Goal: Task Accomplishment & Management: Complete application form

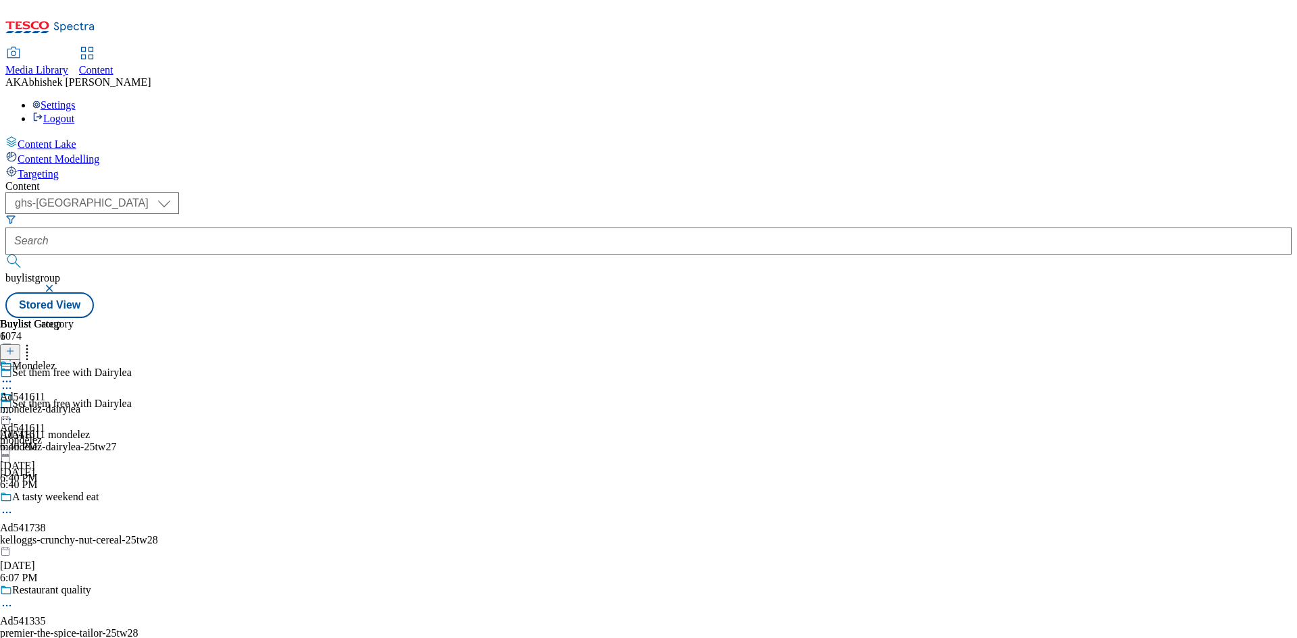
select select "ghs-[GEOGRAPHIC_DATA]"
click at [340, 228] on input "text" at bounding box center [648, 241] width 1286 height 27
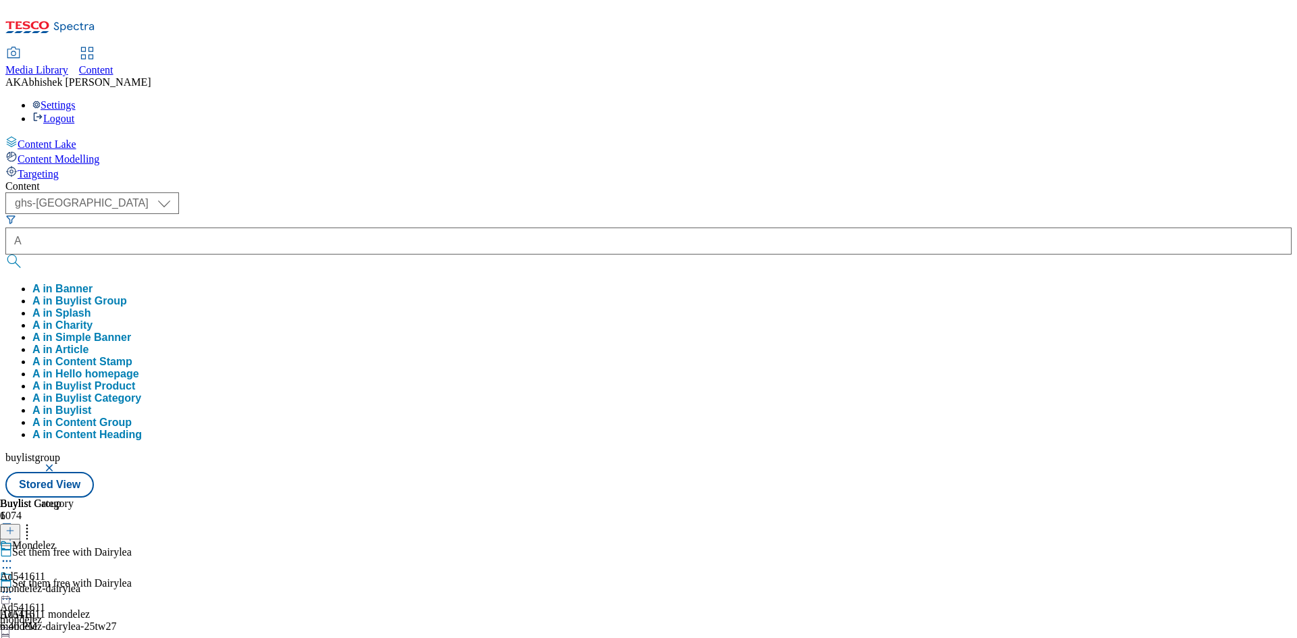
type input "A"
click at [493, 180] on div "Content ( optional ) ghs-roi ghs-uk ghs-uk A A in Banner A in Buylist Group A i…" at bounding box center [648, 339] width 1286 height 318
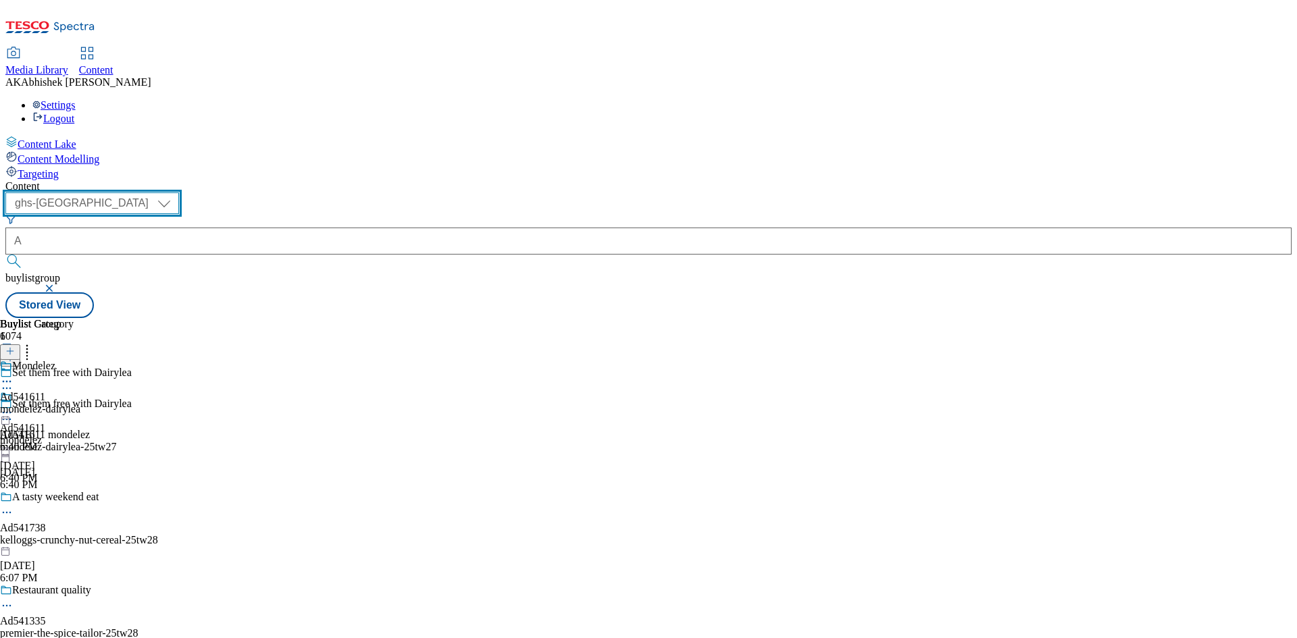
click at [179, 193] on select "ghs-roi ghs-[GEOGRAPHIC_DATA]" at bounding box center [92, 204] width 174 height 22
select select "ghs-roi"
click at [176, 193] on select "ghs-roi ghs-[GEOGRAPHIC_DATA]" at bounding box center [92, 204] width 174 height 22
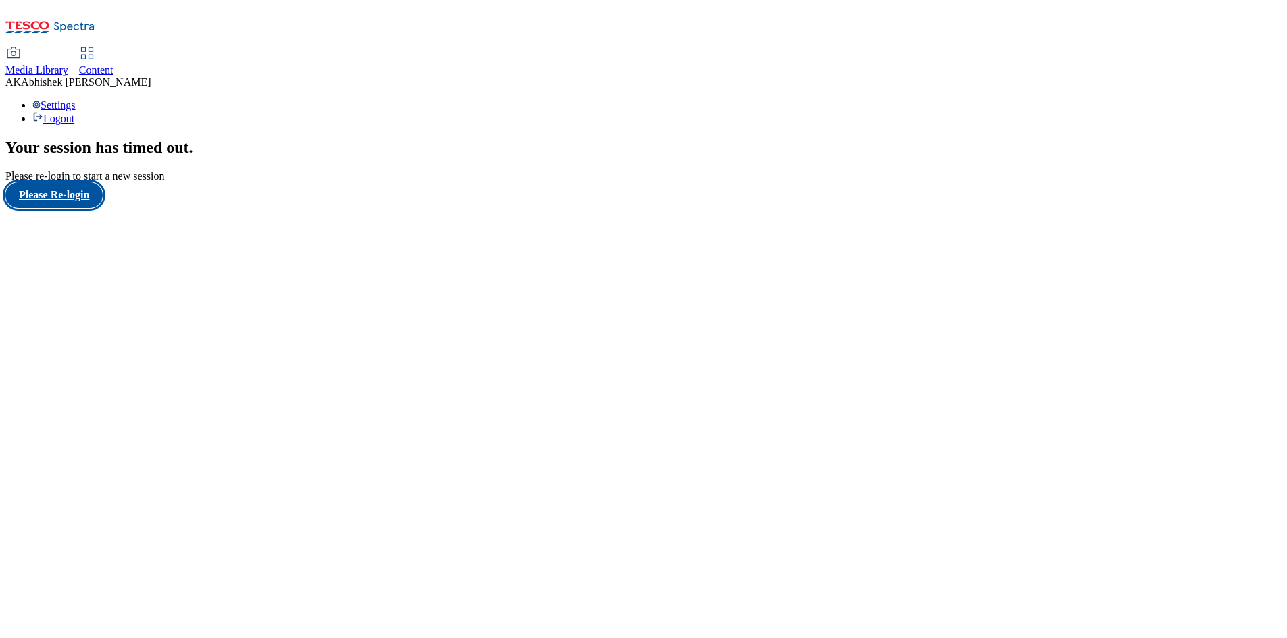
click at [66, 208] on button "Please Re-login" at bounding box center [53, 195] width 97 height 26
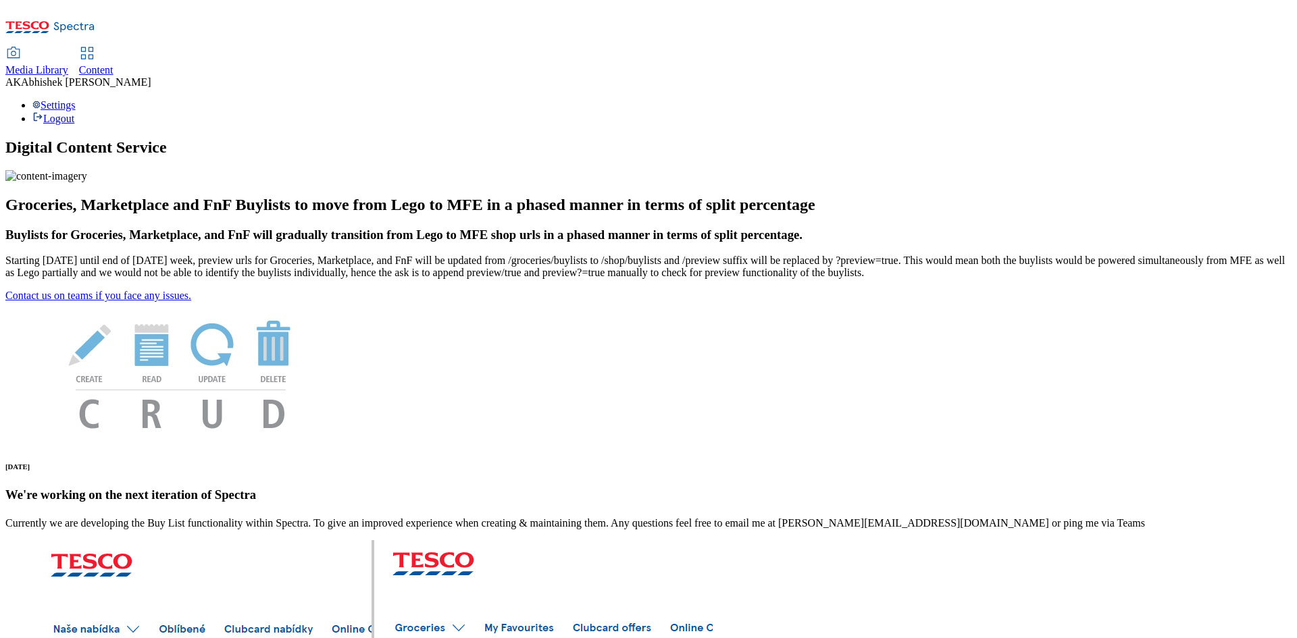
click at [114, 64] on span "Content" at bounding box center [96, 69] width 34 height 11
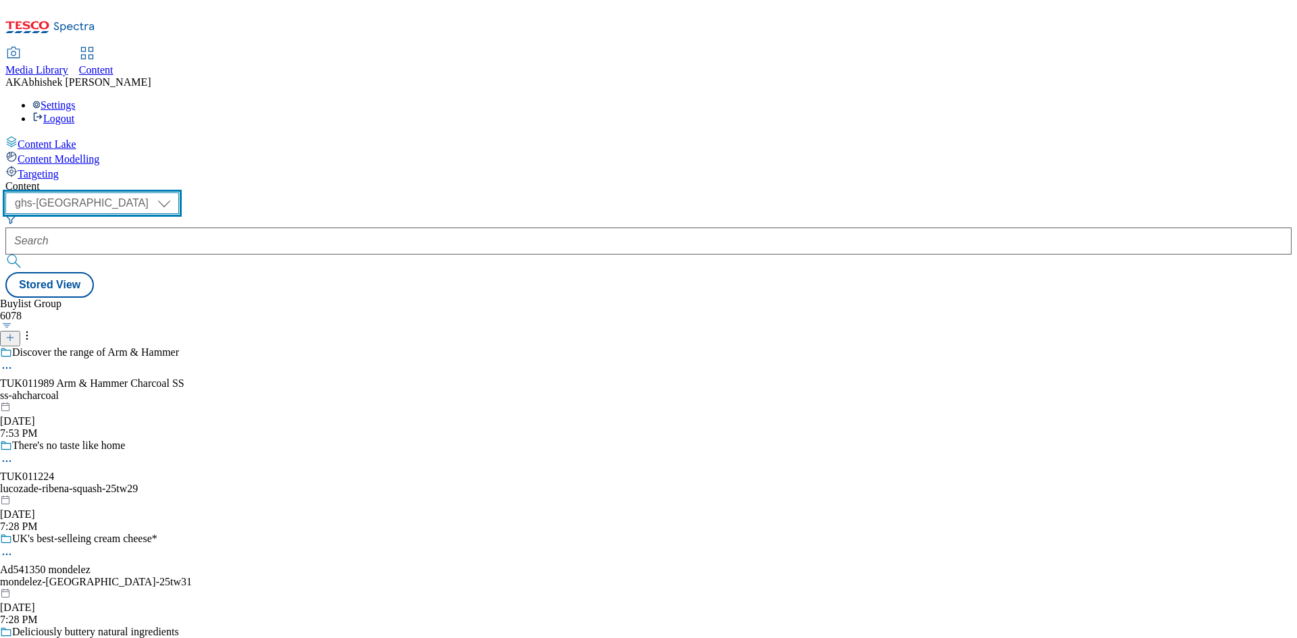
click at [179, 193] on select "ghs-roi ghs-[GEOGRAPHIC_DATA]" at bounding box center [92, 204] width 174 height 22
select select "ghs-roi"
click at [176, 193] on select "ghs-roi ghs-[GEOGRAPHIC_DATA]" at bounding box center [92, 204] width 174 height 22
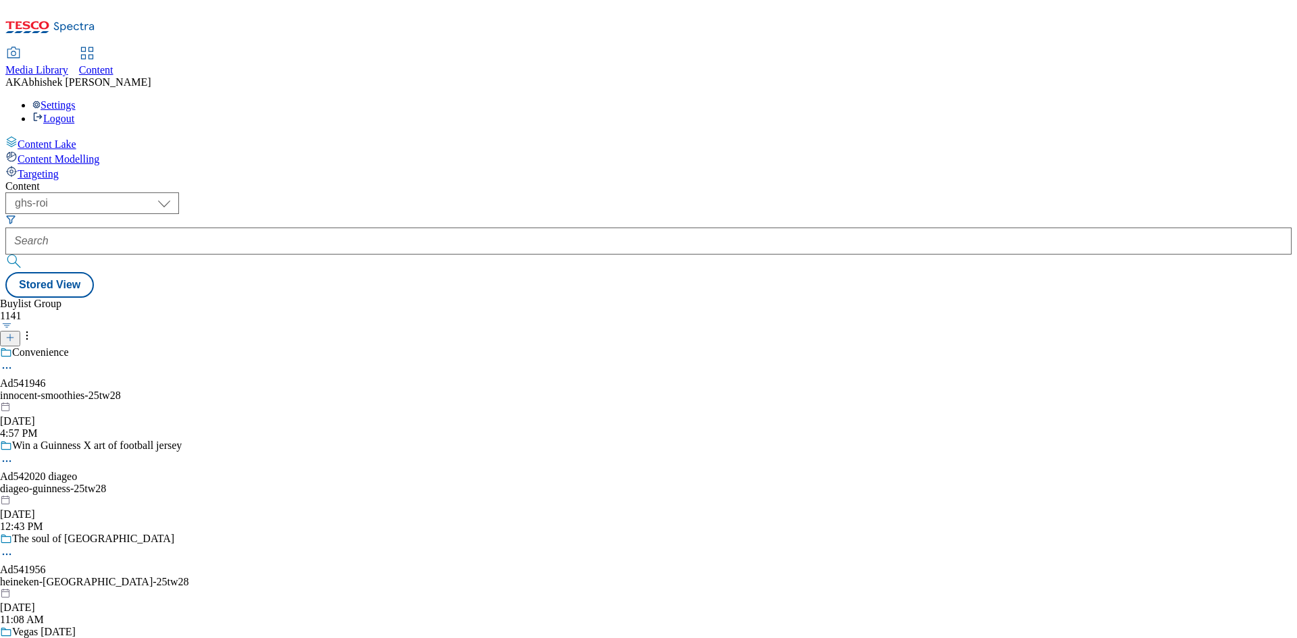
click at [14, 338] on line at bounding box center [10, 338] width 7 height 0
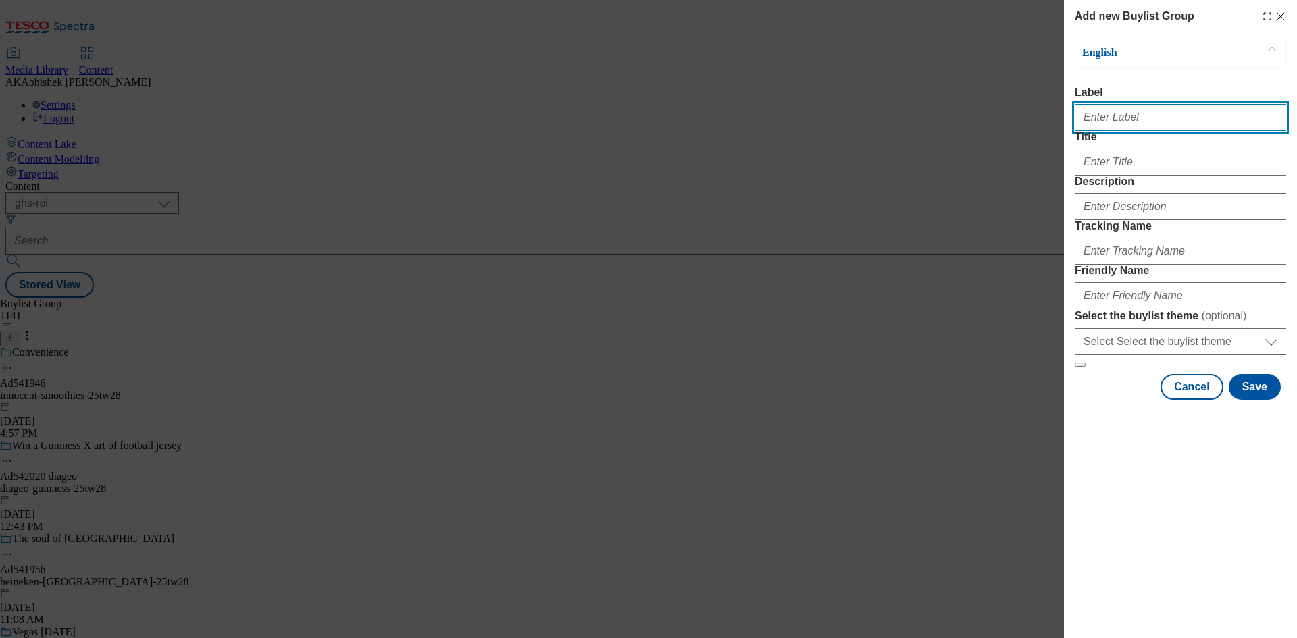
click at [1097, 128] on input "Label" at bounding box center [1180, 117] width 211 height 27
paste input "541954"
type input "Ad541954"
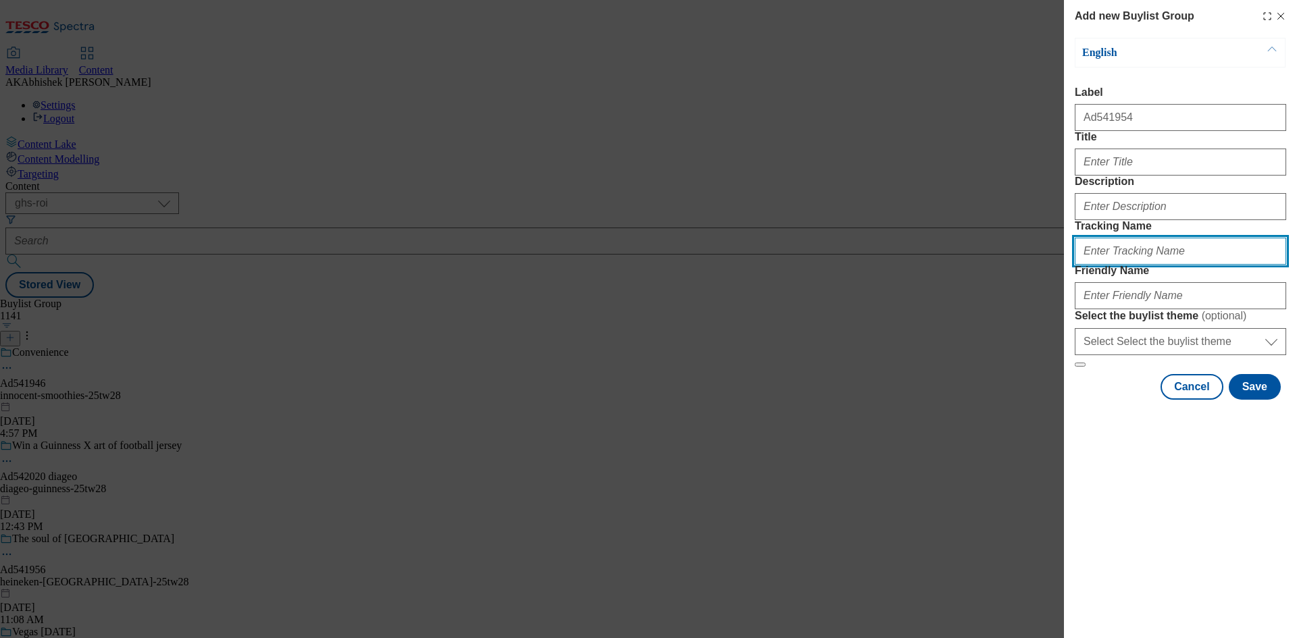
click at [1138, 265] on input "Tracking Name" at bounding box center [1180, 251] width 211 height 27
paste input "541954"
type input "DH_AD541954"
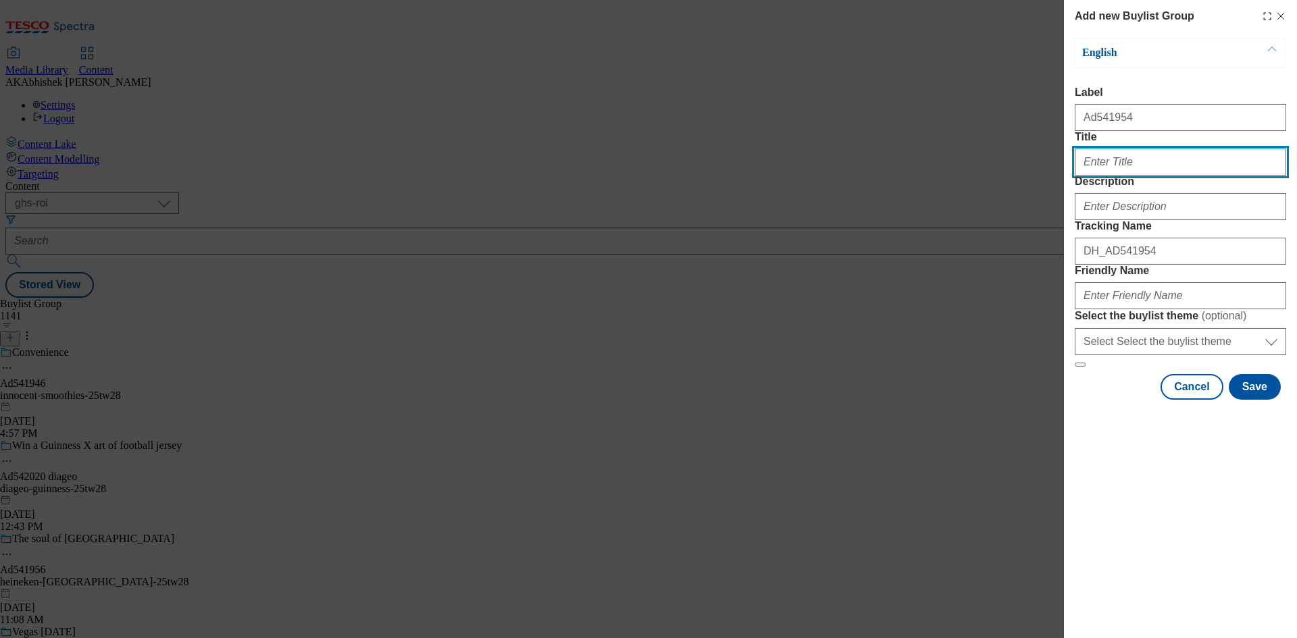
click at [1134, 176] on input "Title" at bounding box center [1180, 162] width 211 height 27
type input "Be match ready"
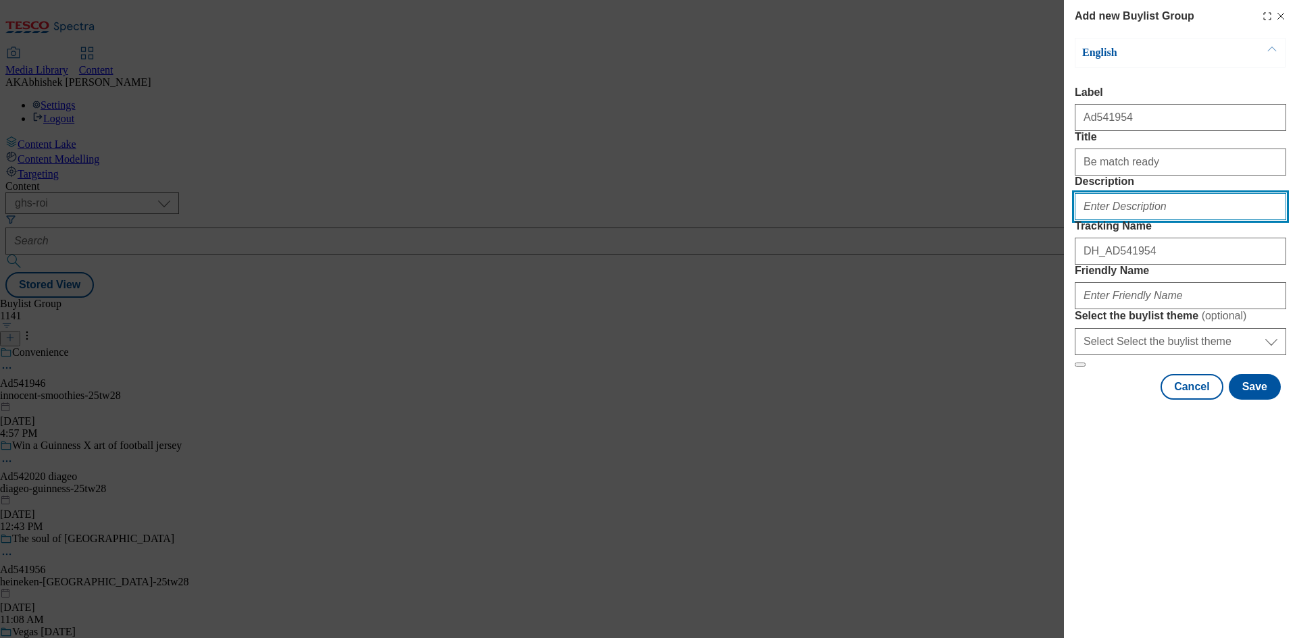
click at [1126, 220] on input "Description" at bounding box center [1180, 206] width 211 height 27
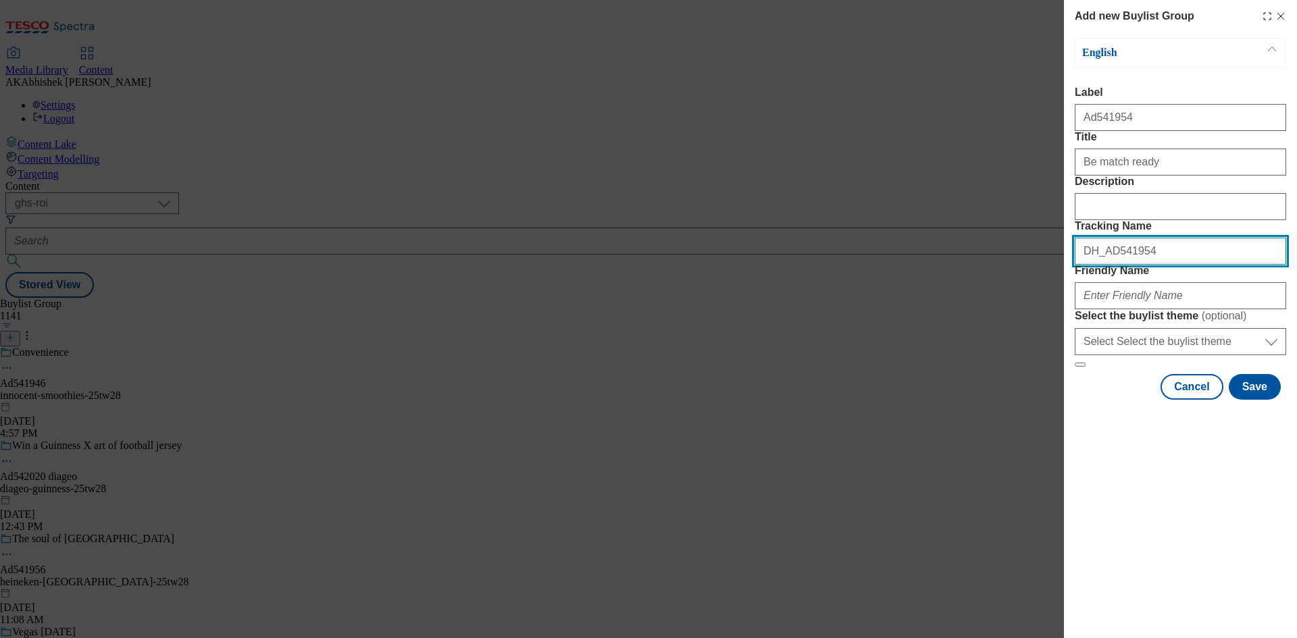
click at [1167, 265] on input "DH_AD541954" at bounding box center [1180, 251] width 211 height 27
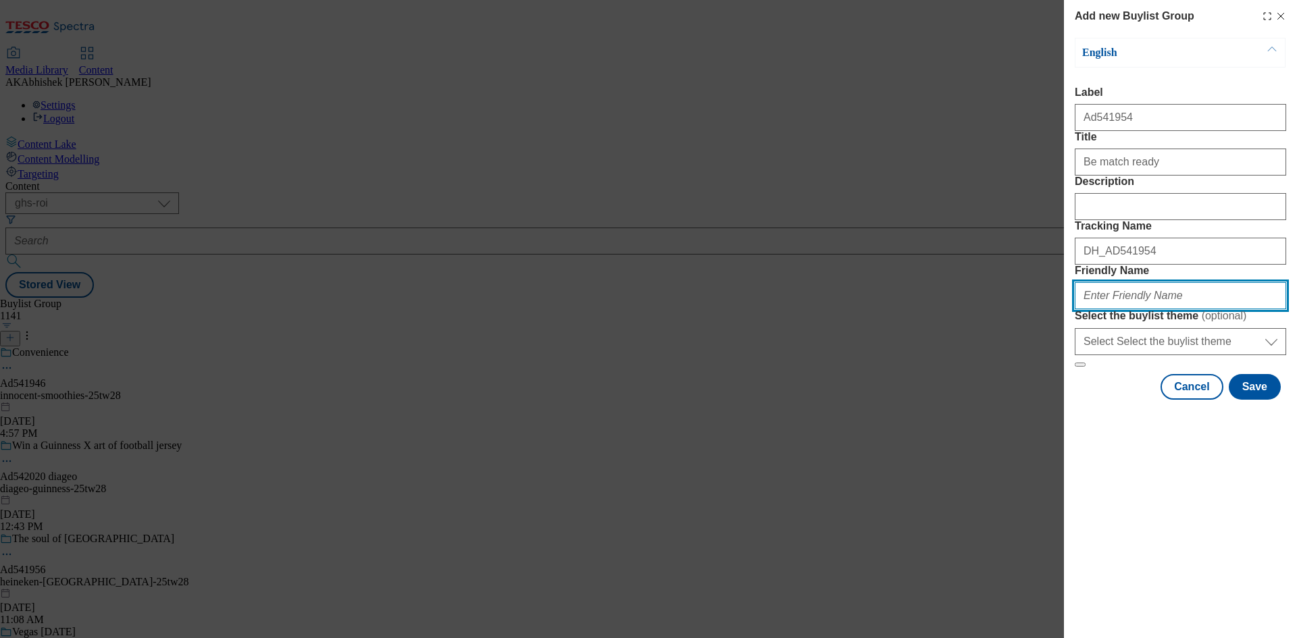
click at [1170, 309] on input "Friendly Name" at bounding box center [1180, 295] width 211 height 27
paste input "Heineken"
drag, startPoint x: 1076, startPoint y: 391, endPoint x: 1084, endPoint y: 392, distance: 8.1
click at [1078, 309] on input "Heineken" at bounding box center [1180, 295] width 211 height 27
paste input "Carling"
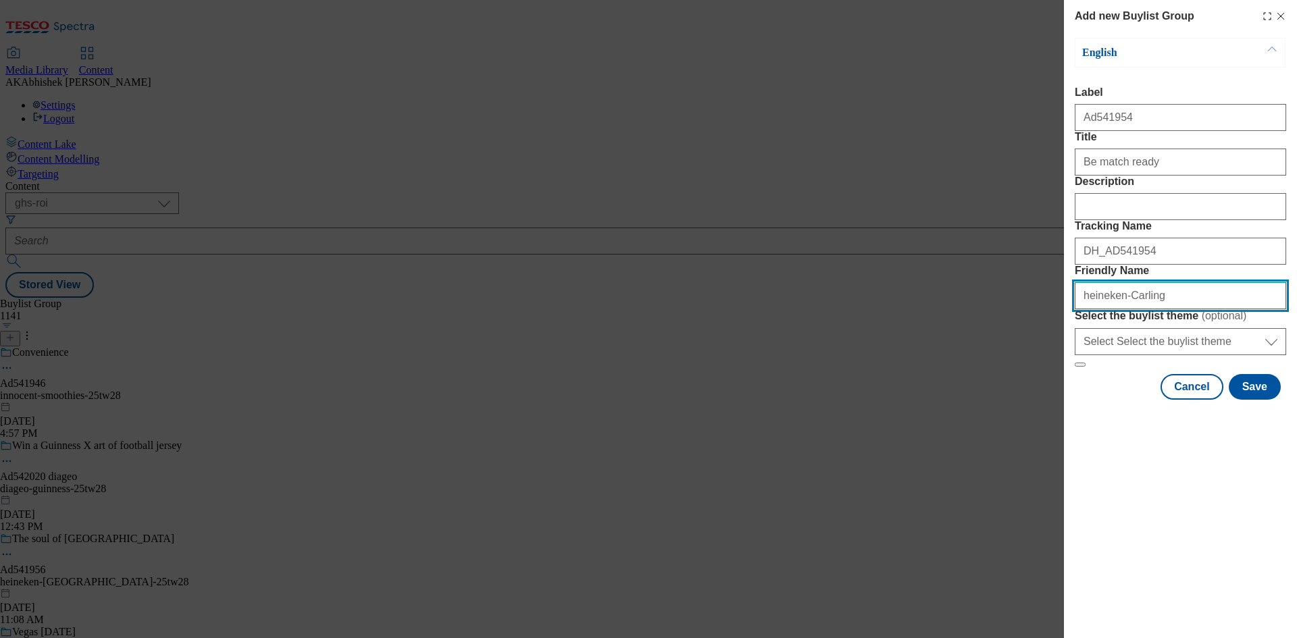
click at [1119, 309] on input "heineken-Carling" at bounding box center [1180, 295] width 211 height 27
drag, startPoint x: 1208, startPoint y: 391, endPoint x: 1047, endPoint y: 388, distance: 160.8
click at [1047, 388] on div "Add new Buylist Group English Label Ad541954 Title Be match ready Description T…" at bounding box center [648, 319] width 1297 height 638
type input "heineken-carling-25tw28"
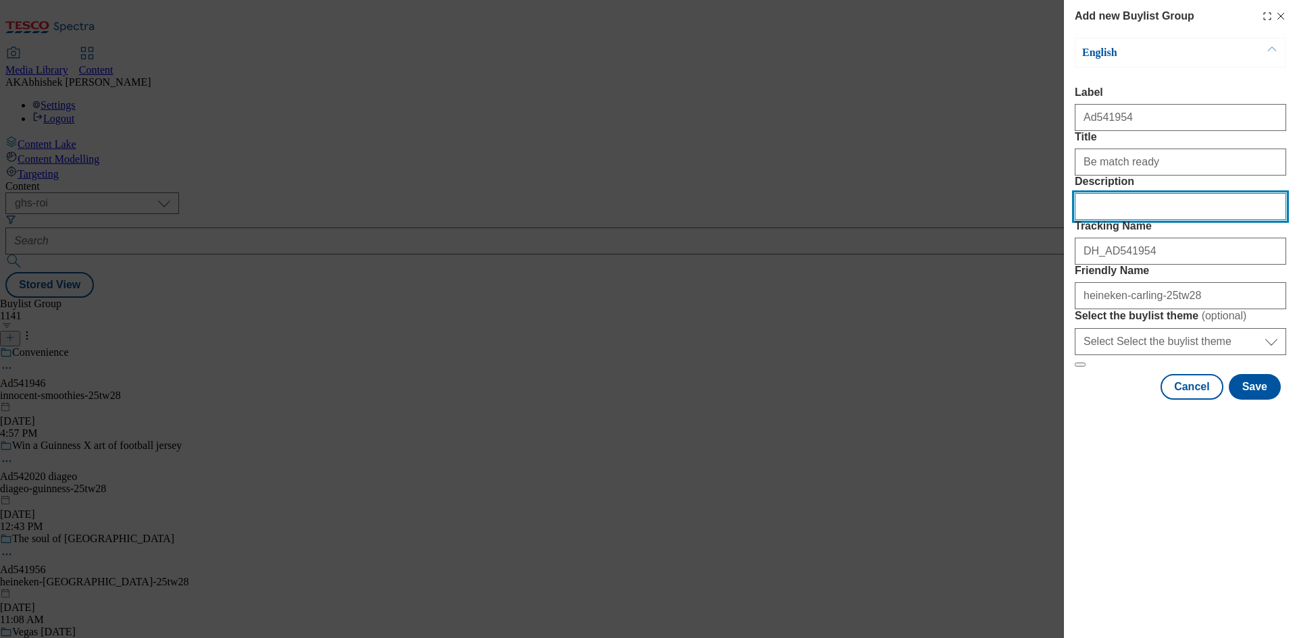
click at [1098, 220] on input "Description" at bounding box center [1180, 206] width 211 height 27
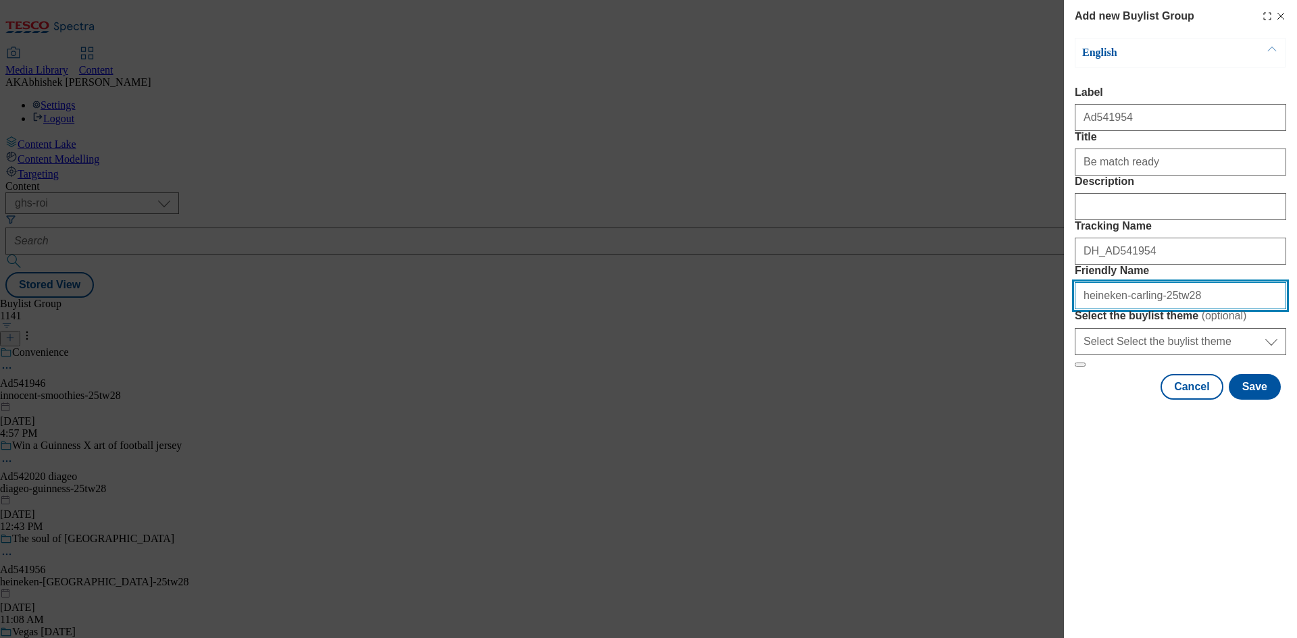
drag, startPoint x: 1194, startPoint y: 397, endPoint x: 991, endPoint y: 391, distance: 203.4
click at [1006, 391] on div "Add new Buylist Group English Label Ad541954 Title Be match ready Description T…" at bounding box center [648, 319] width 1297 height 638
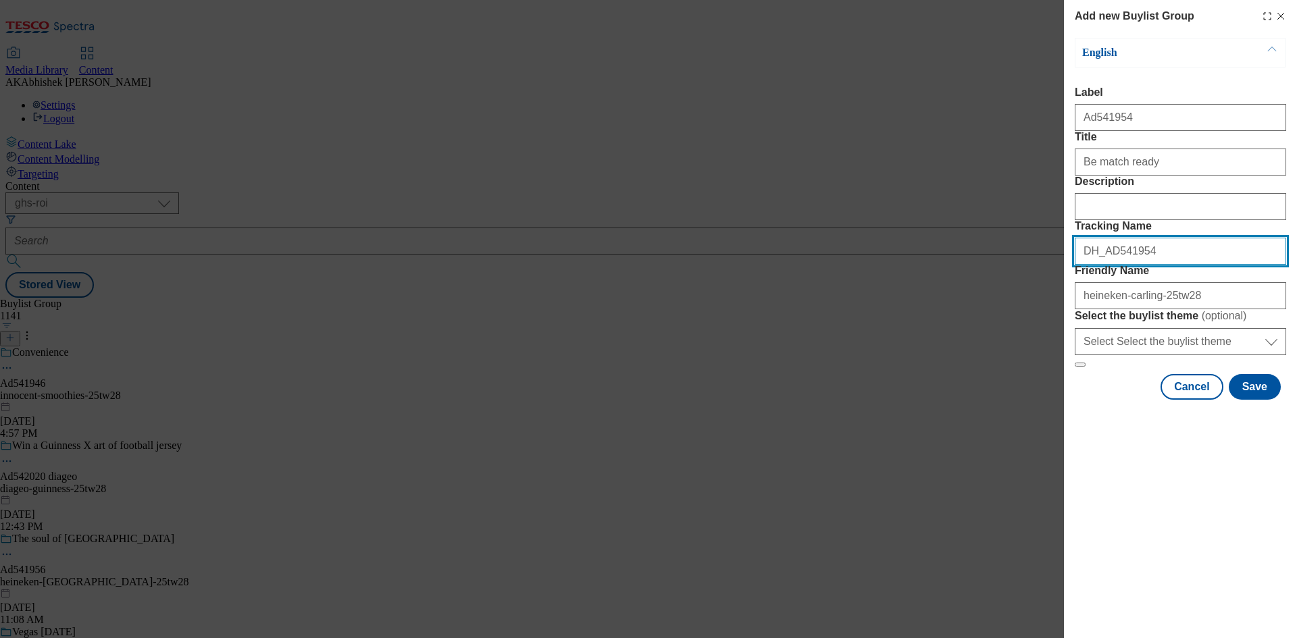
drag, startPoint x: 1152, startPoint y: 322, endPoint x: 1004, endPoint y: 319, distance: 148.0
click at [1005, 320] on div "Add new Buylist Group English Label Ad541954 Title Be match ready Description T…" at bounding box center [648, 319] width 1297 height 638
click at [1252, 400] on button "Save" at bounding box center [1255, 387] width 52 height 26
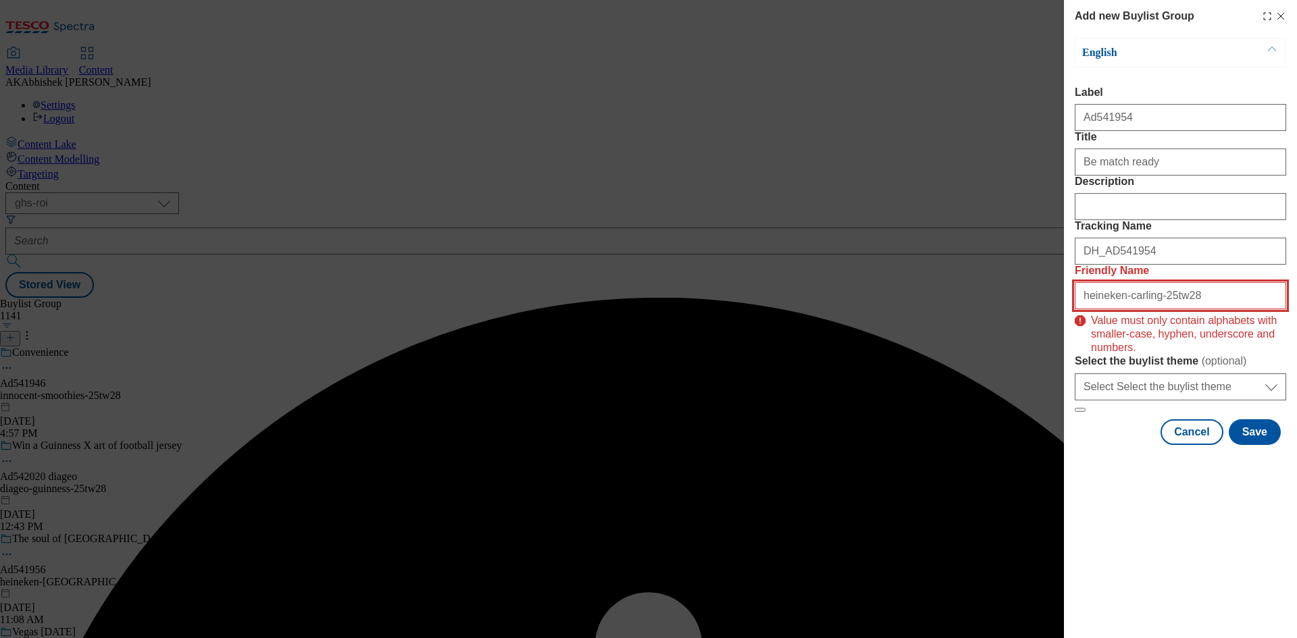
click at [1191, 309] on input "heineken-carling-25tw28" at bounding box center [1180, 295] width 211 height 27
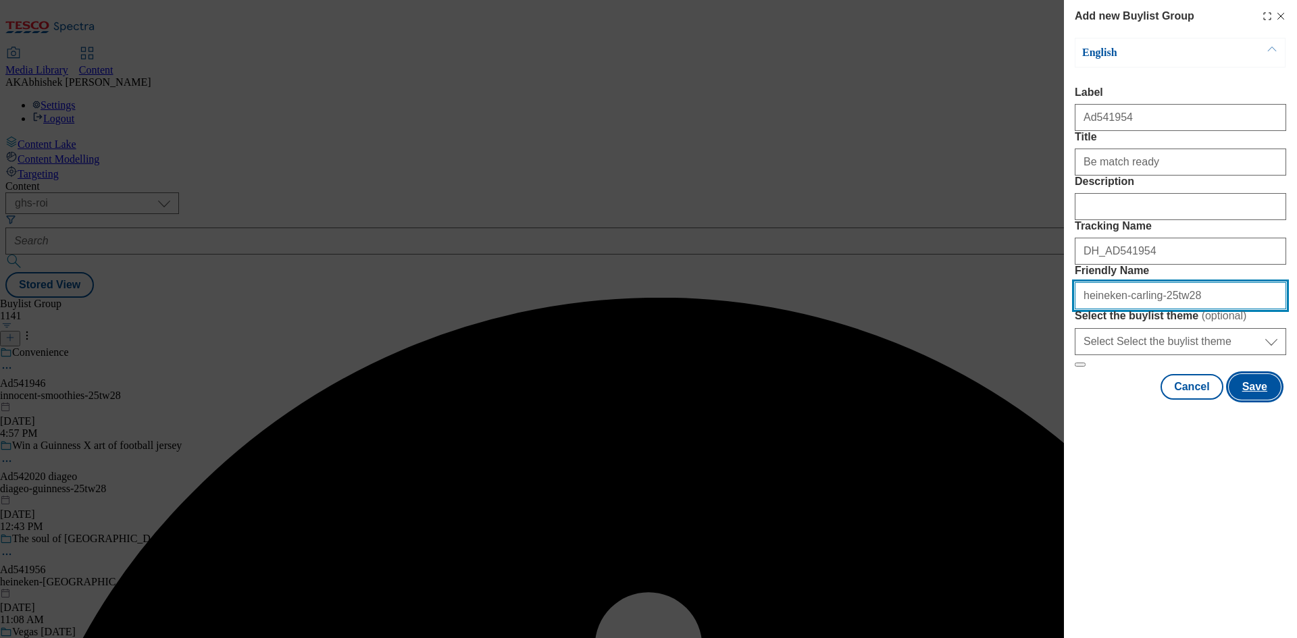
type input "heineken-carling-25tw28"
click at [1259, 400] on button "Save" at bounding box center [1255, 387] width 52 height 26
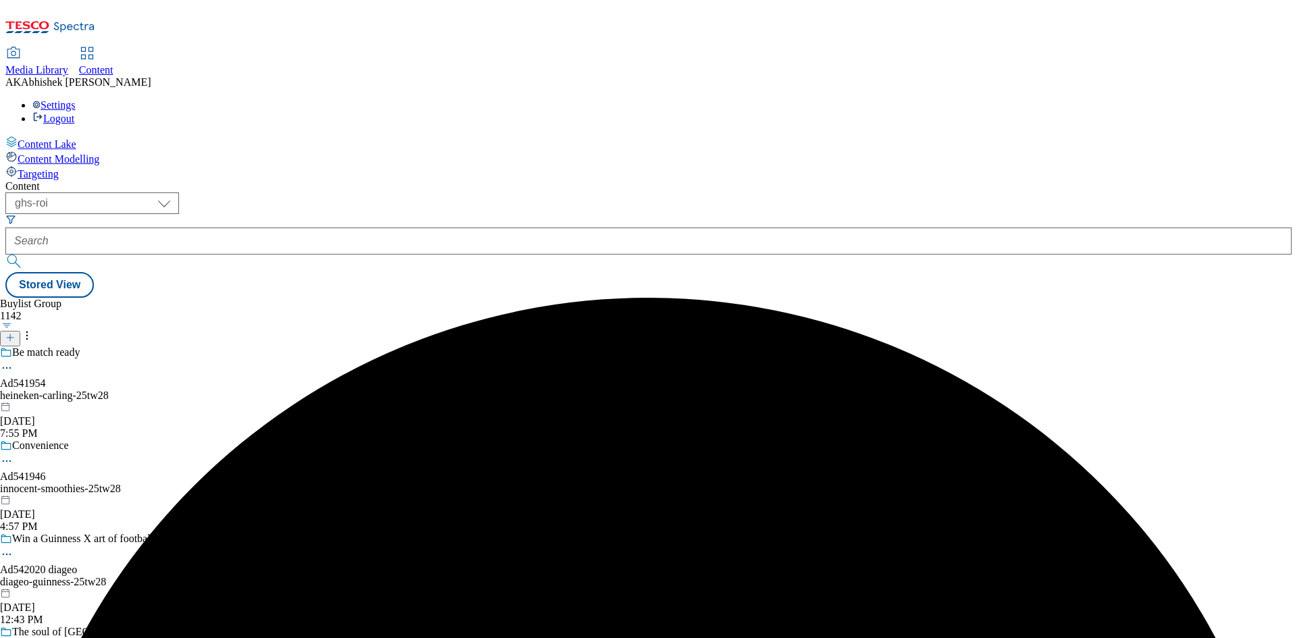
click at [278, 347] on div "Be match ready Ad541954 heineken-carling-25tw28 [DATE] 7:55 PM" at bounding box center [139, 393] width 278 height 93
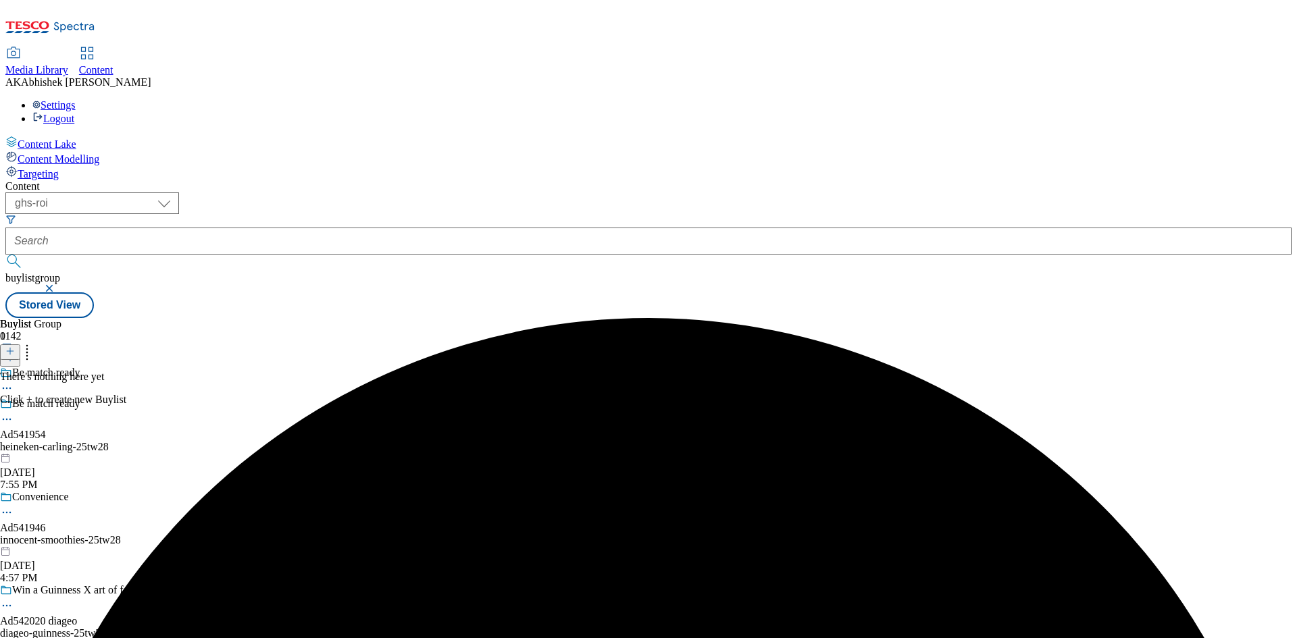
click at [15, 347] on icon at bounding box center [9, 351] width 9 height 9
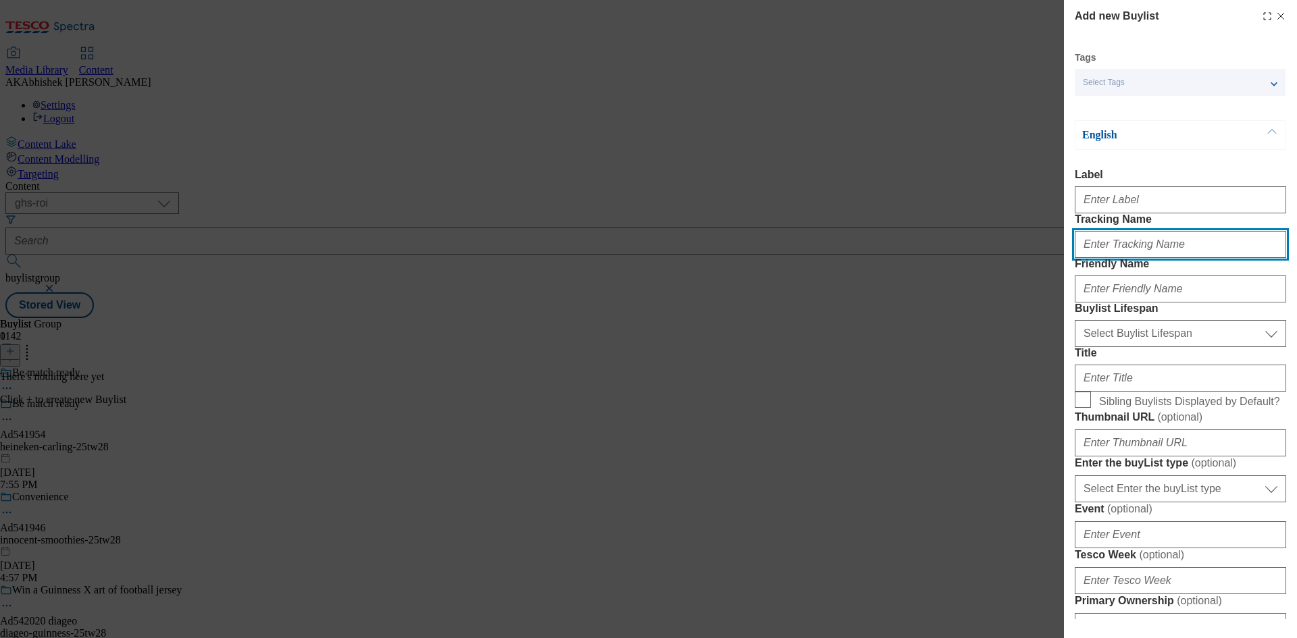
click at [1118, 258] on input "Tracking Name" at bounding box center [1180, 244] width 211 height 27
paste input "DH_AD541954"
click at [1107, 258] on input "DH_AD541954" at bounding box center [1180, 244] width 211 height 27
type input "DH_AD541954"
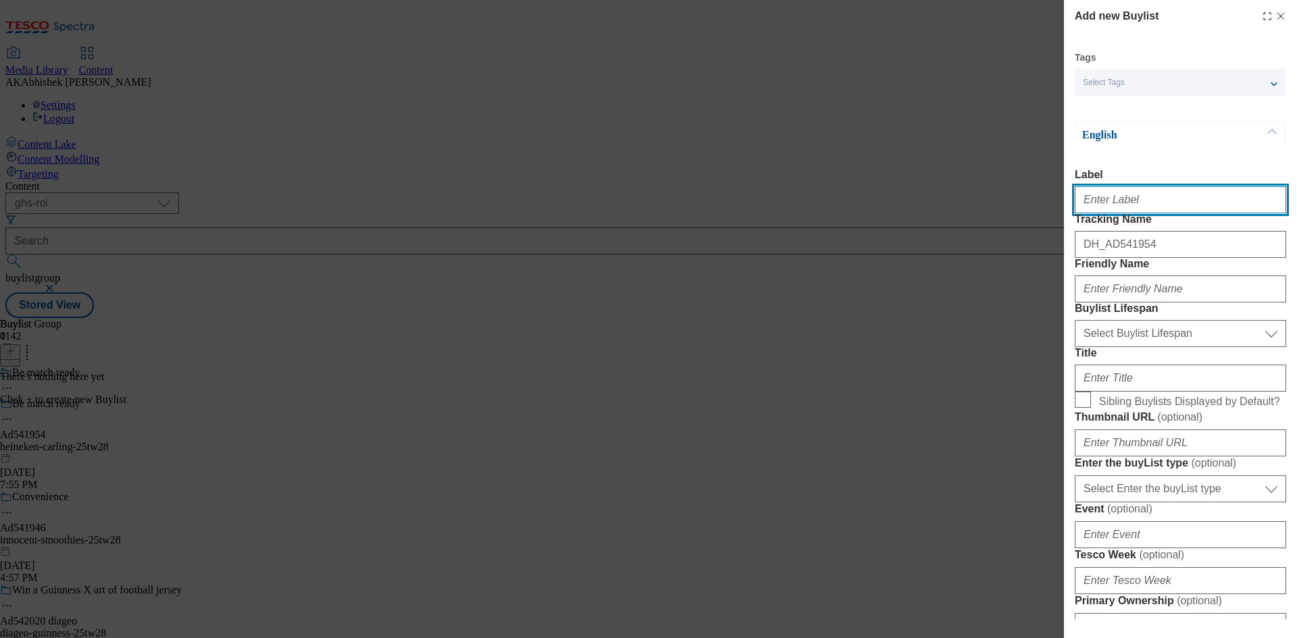
click at [1107, 211] on input "Label" at bounding box center [1180, 199] width 211 height 27
paste input "541954"
type input "Ad541954"
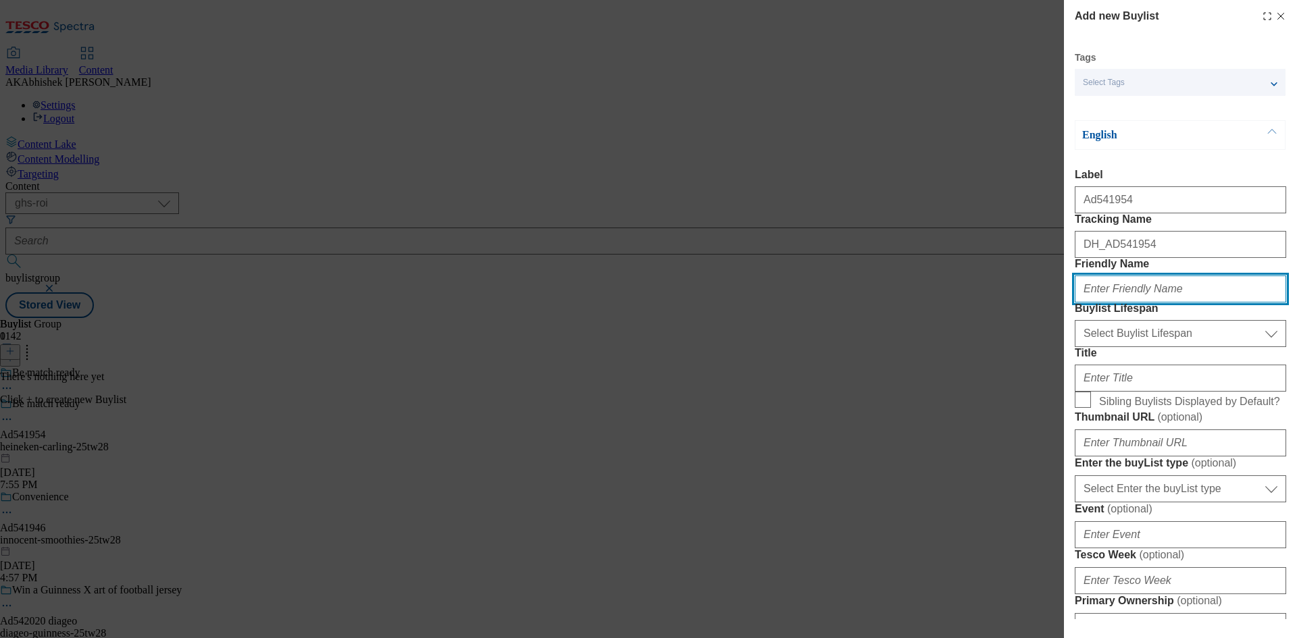
paste input "heineken"
type input "heineken"
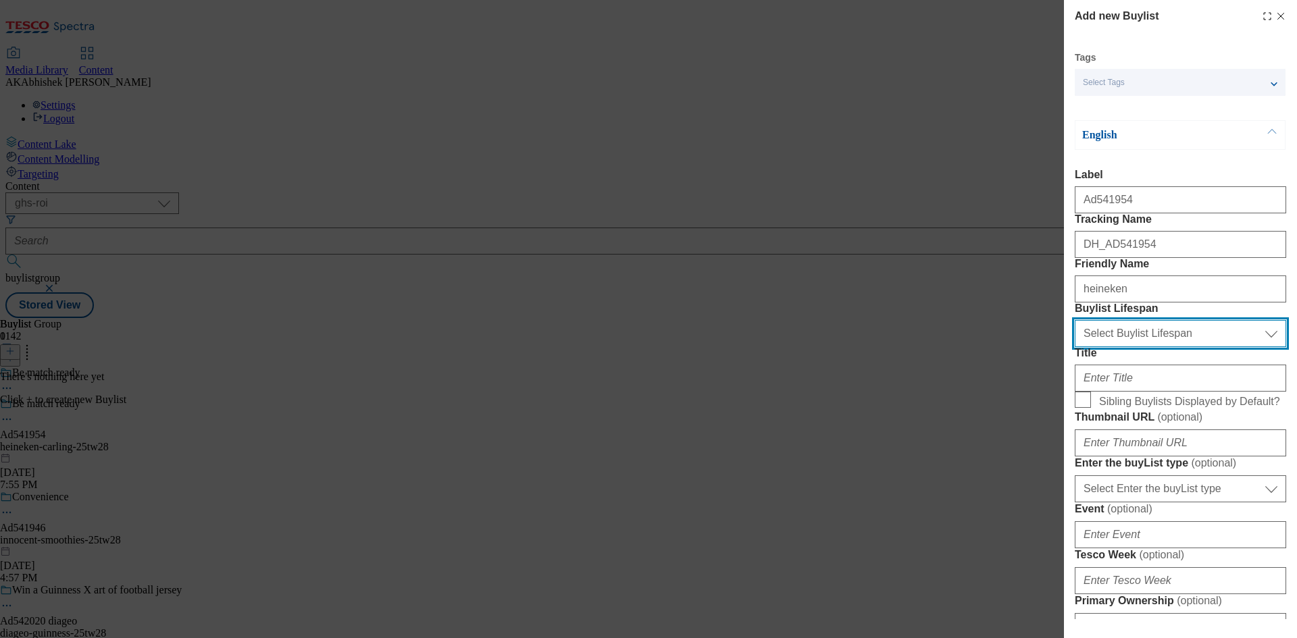
drag, startPoint x: 1138, startPoint y: 407, endPoint x: 1146, endPoint y: 407, distance: 8.1
click at [1138, 347] on select "Select Buylist Lifespan evergreen seasonal tactical" at bounding box center [1180, 333] width 211 height 27
select select "tactical"
click at [1075, 347] on select "Select Buylist Lifespan evergreen seasonal tactical" at bounding box center [1180, 333] width 211 height 27
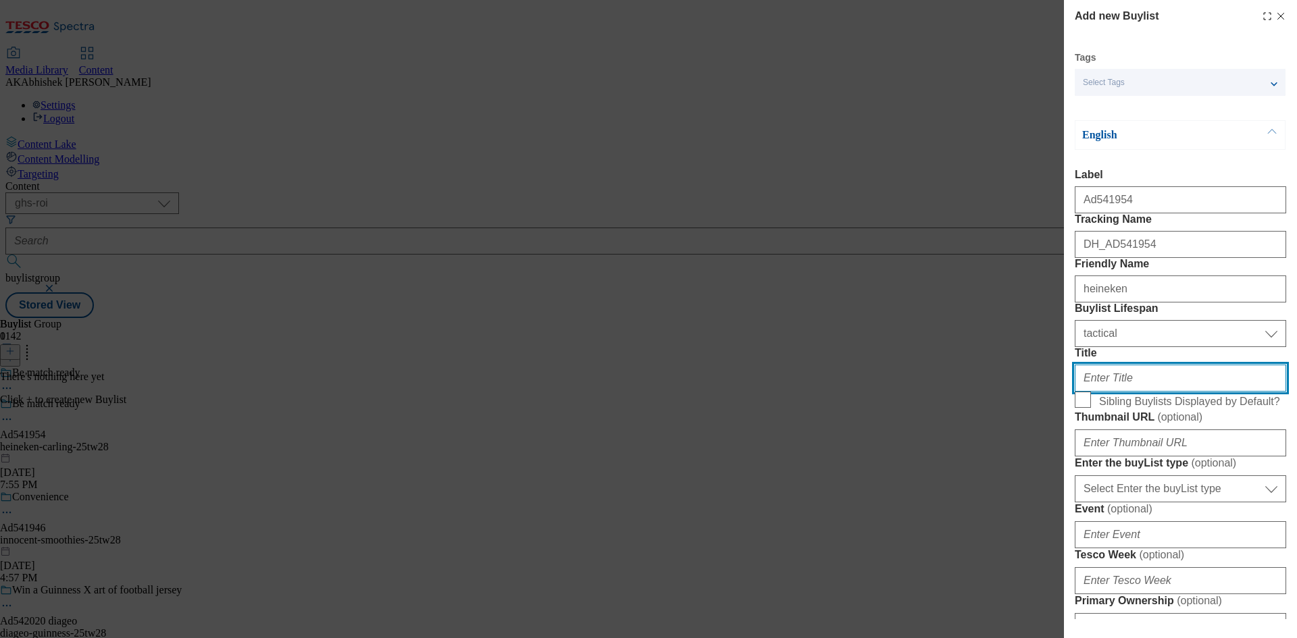
click at [1170, 392] on input "Title" at bounding box center [1180, 378] width 211 height 27
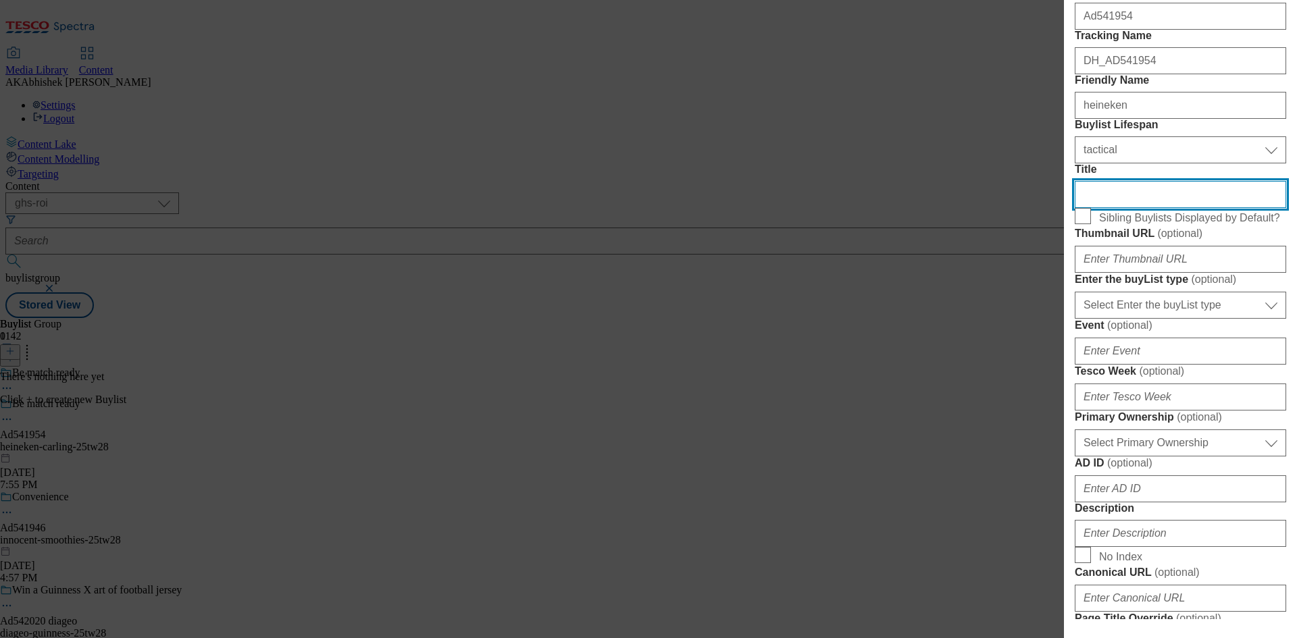
scroll to position [203, 0]
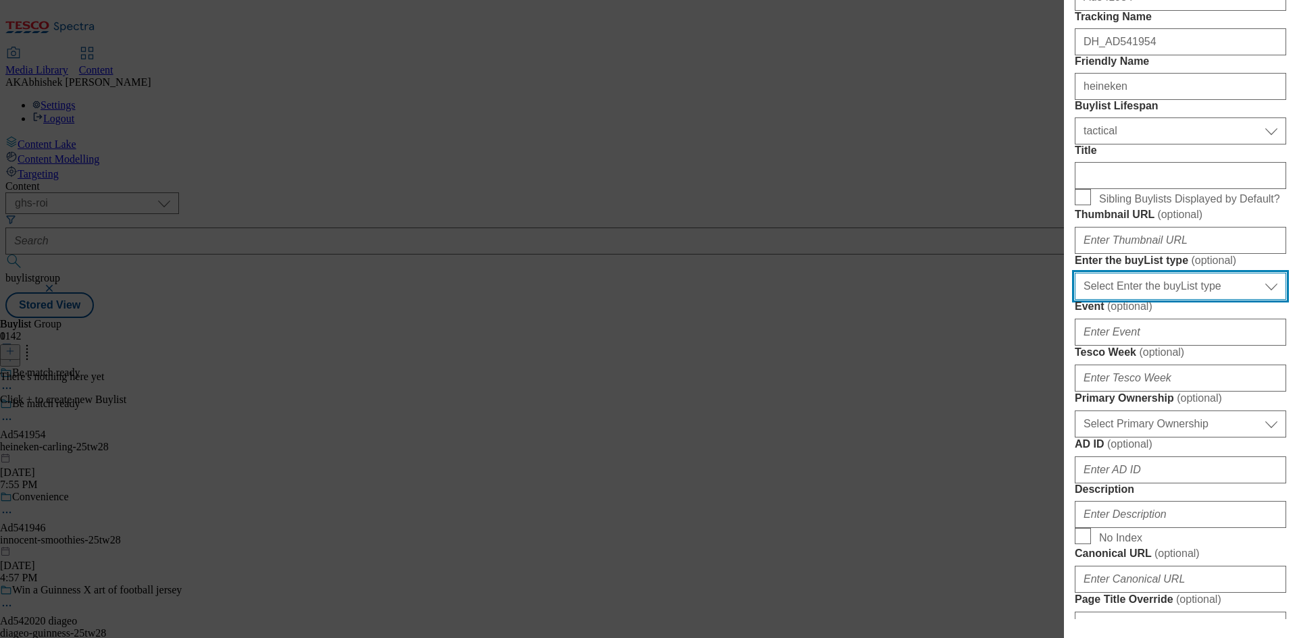
click at [1185, 300] on select "Select Enter the buyList type event supplier funded long term >4 weeks supplier…" at bounding box center [1180, 286] width 211 height 27
select select "supplier funded short term 1-3 weeks"
click at [1075, 300] on select "Select Enter the buyList type event supplier funded long term >4 weeks supplier…" at bounding box center [1180, 286] width 211 height 27
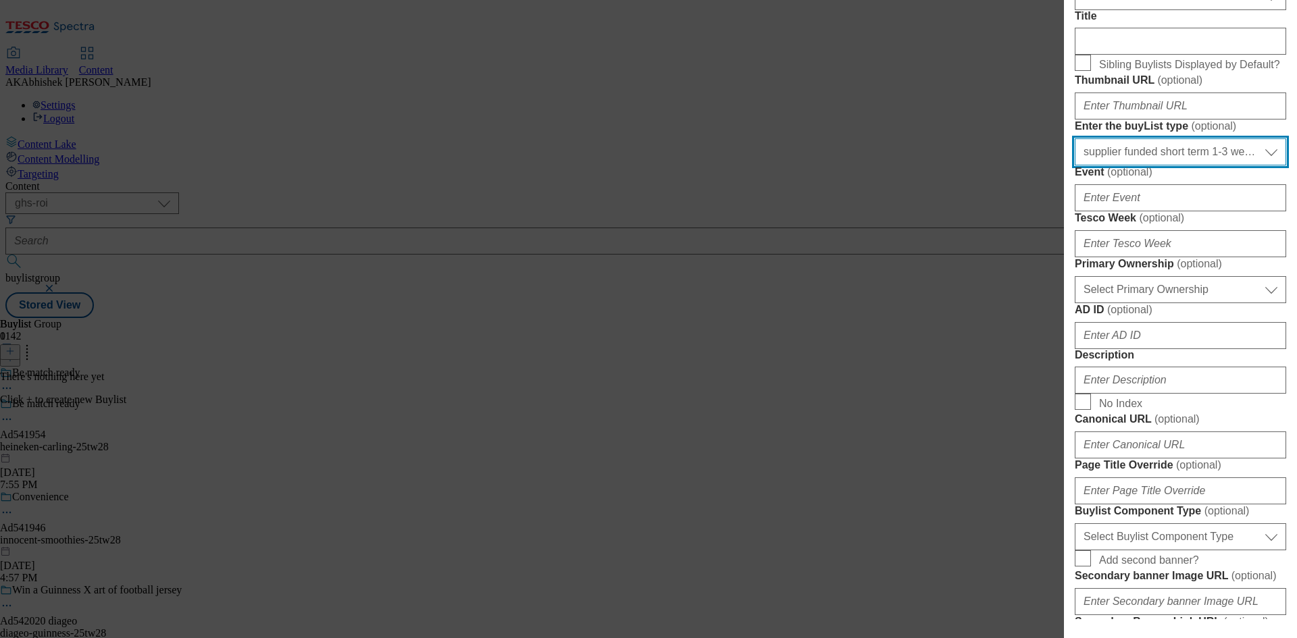
scroll to position [338, 0]
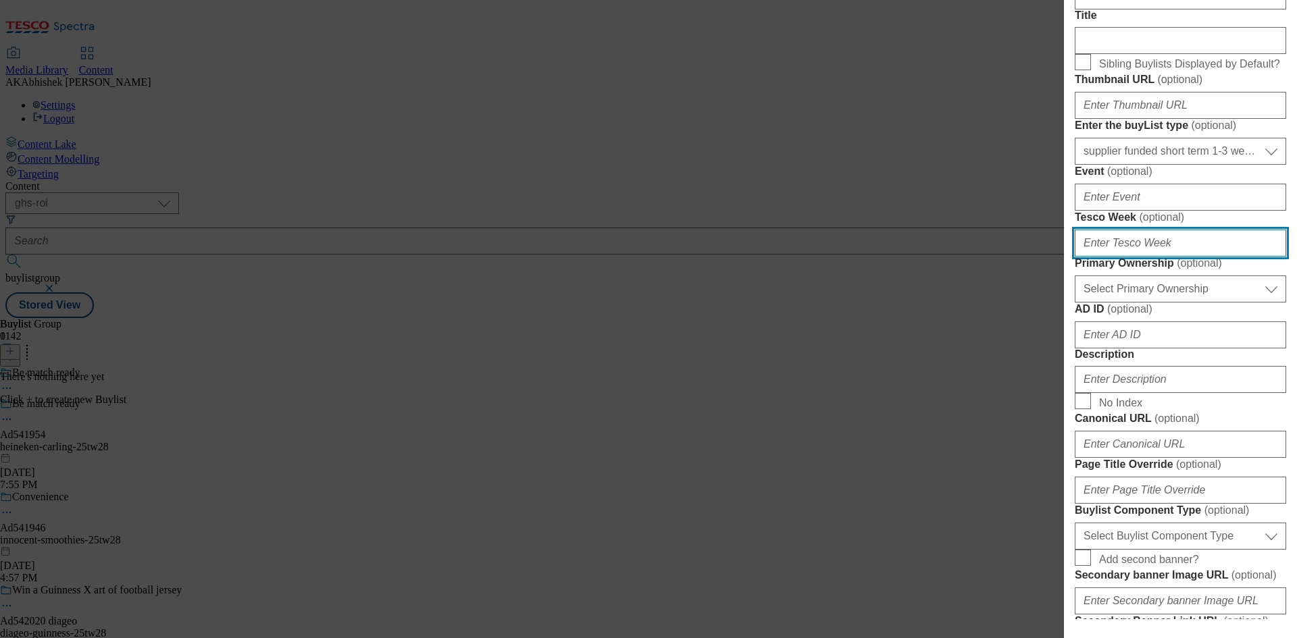
drag, startPoint x: 1161, startPoint y: 453, endPoint x: 1213, endPoint y: 453, distance: 52.0
click at [1161, 257] on input "Tesco Week ( optional )" at bounding box center [1180, 243] width 211 height 27
type input "28"
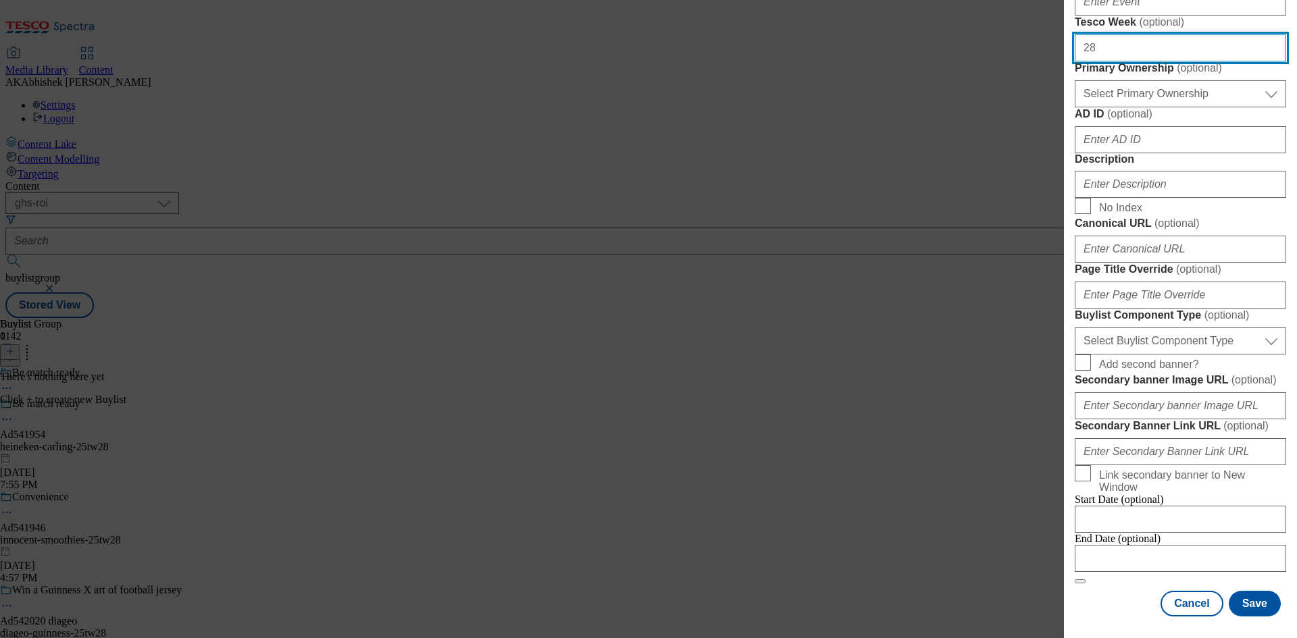
scroll to position [541, 0]
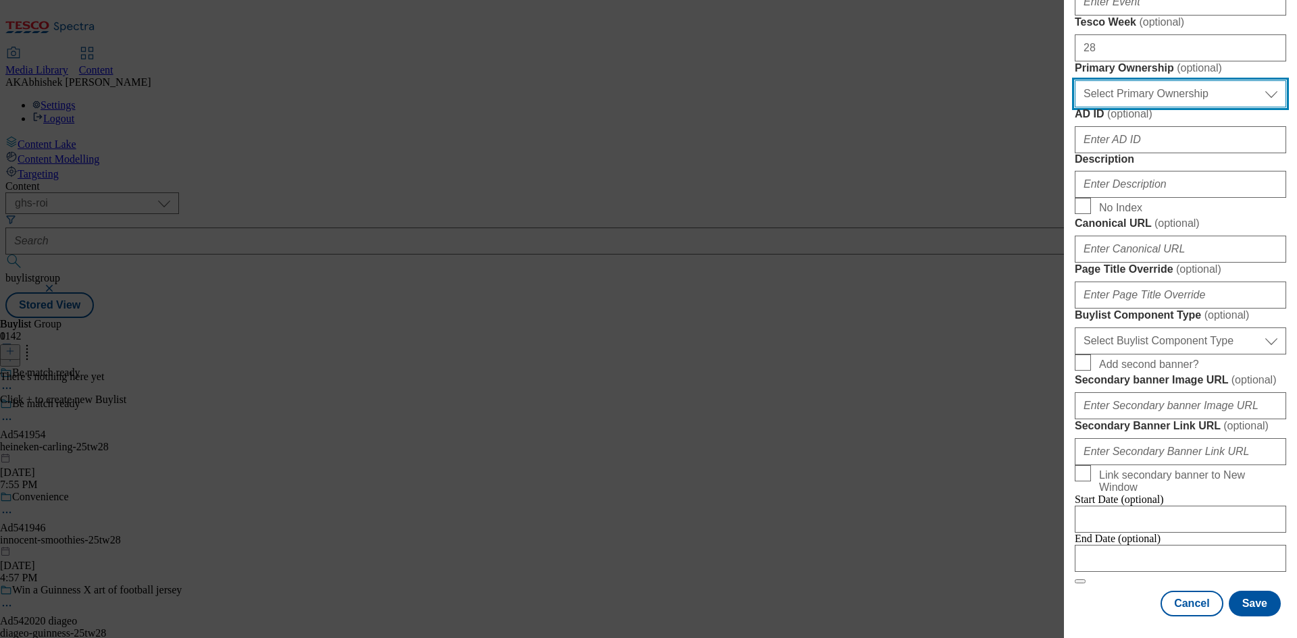
click at [1169, 107] on select "Select Primary Ownership [PERSON_NAME]" at bounding box center [1180, 93] width 211 height 27
select select "dunnhumby"
click at [1075, 107] on select "Select Primary Ownership [PERSON_NAME]" at bounding box center [1180, 93] width 211 height 27
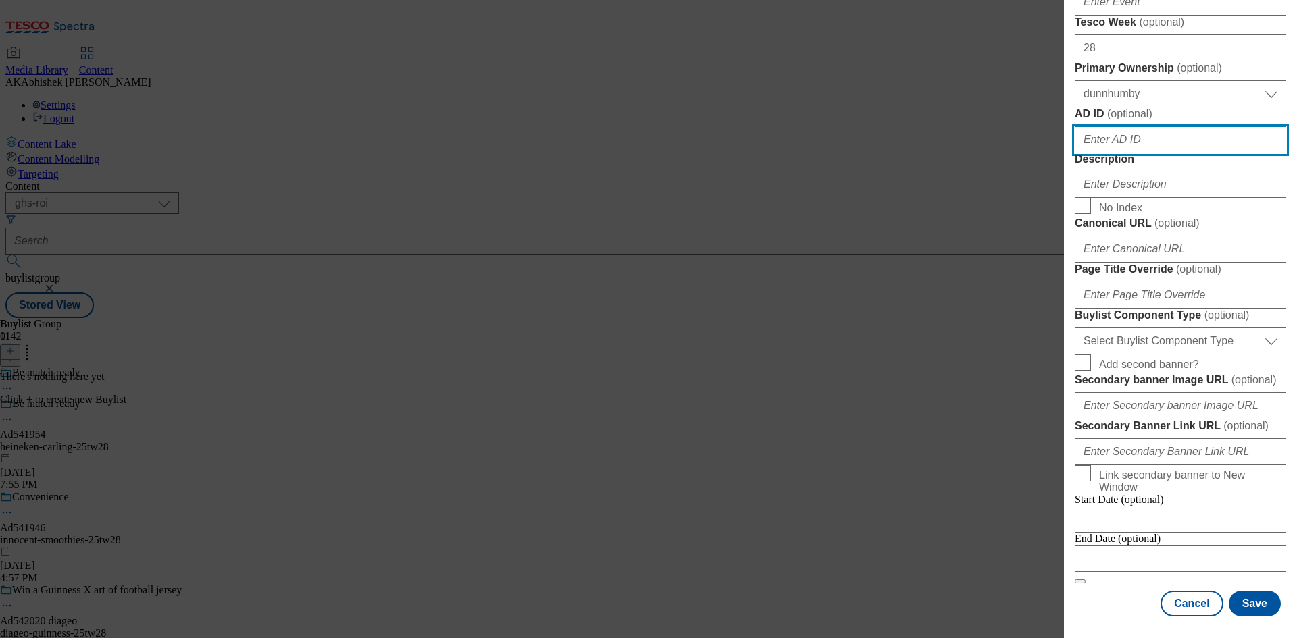
click at [1147, 153] on input "AD ID ( optional )" at bounding box center [1180, 139] width 211 height 27
paste input "541954"
type input "541954"
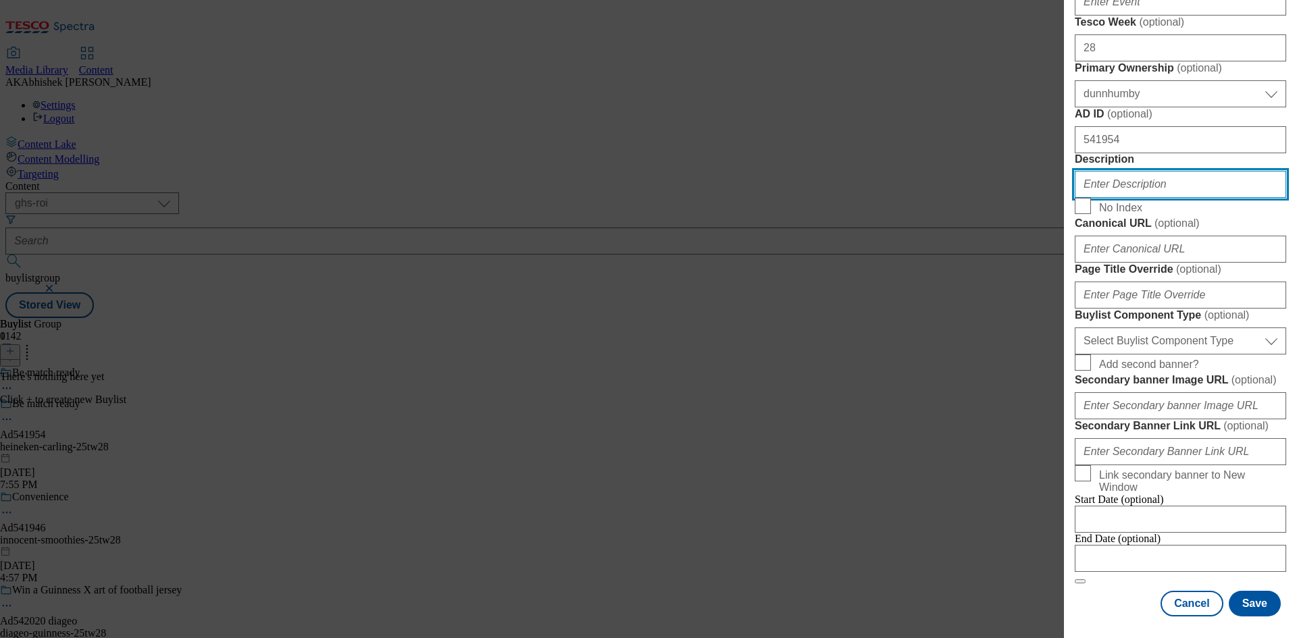
click at [1143, 198] on input "Description" at bounding box center [1180, 184] width 211 height 27
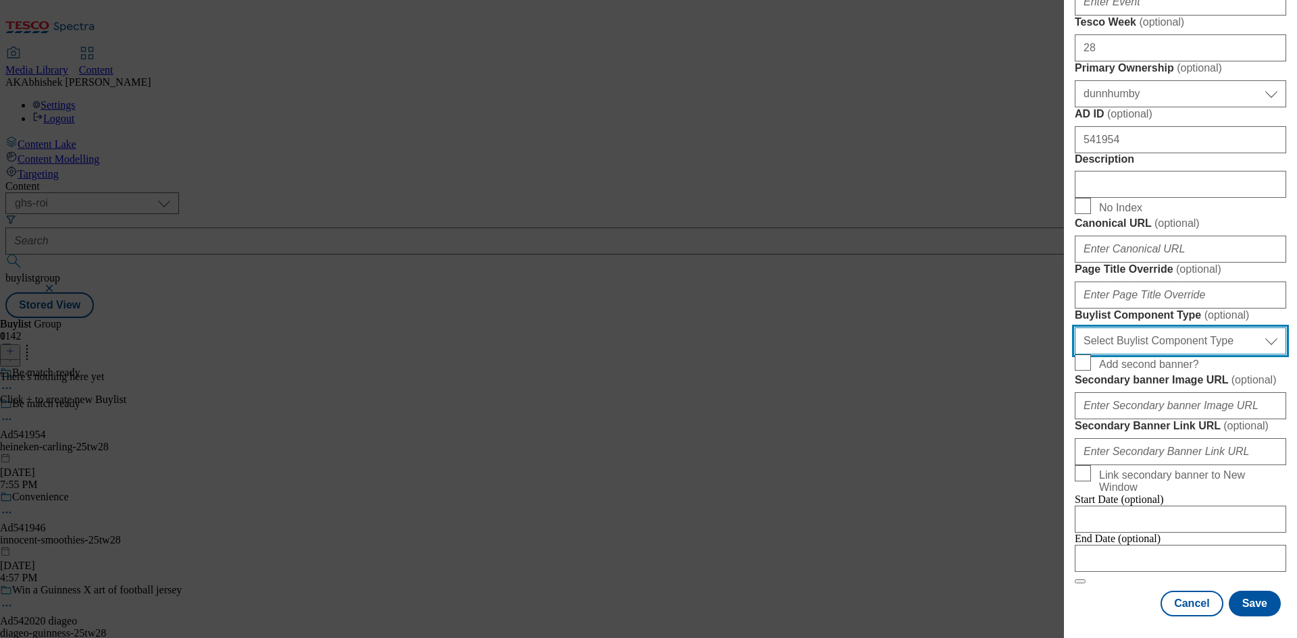
click at [1199, 355] on select "Select Buylist Component Type Banner Competition Header Meal" at bounding box center [1180, 341] width 211 height 27
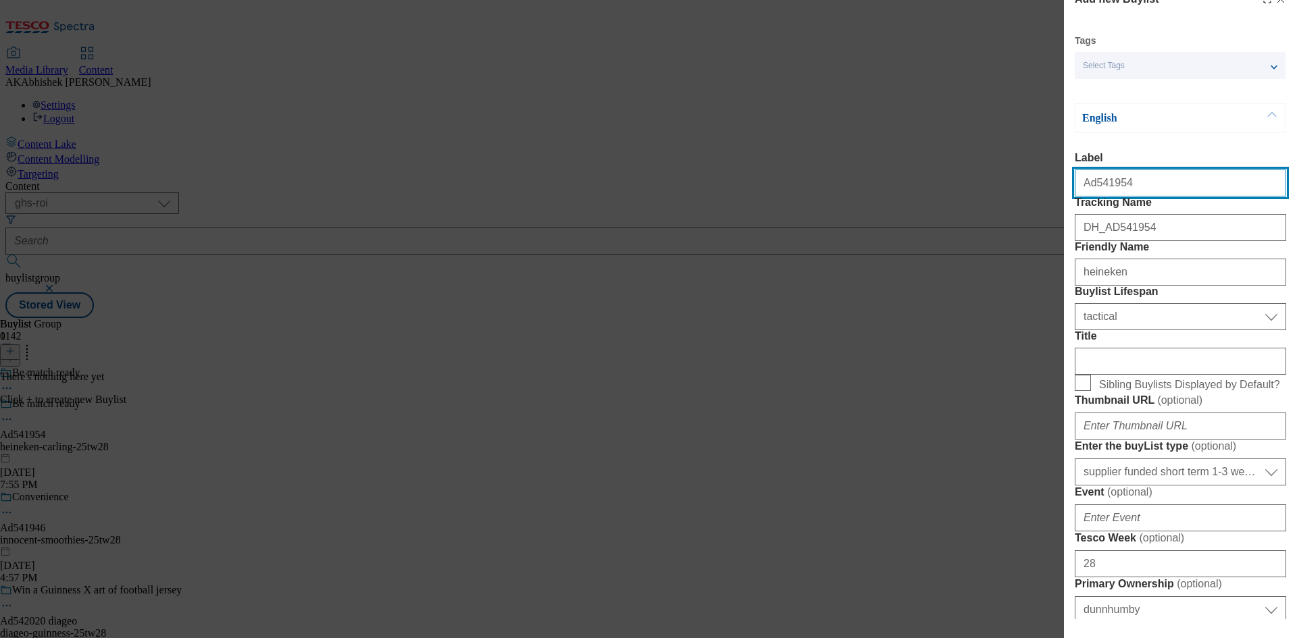
select select "Banner"
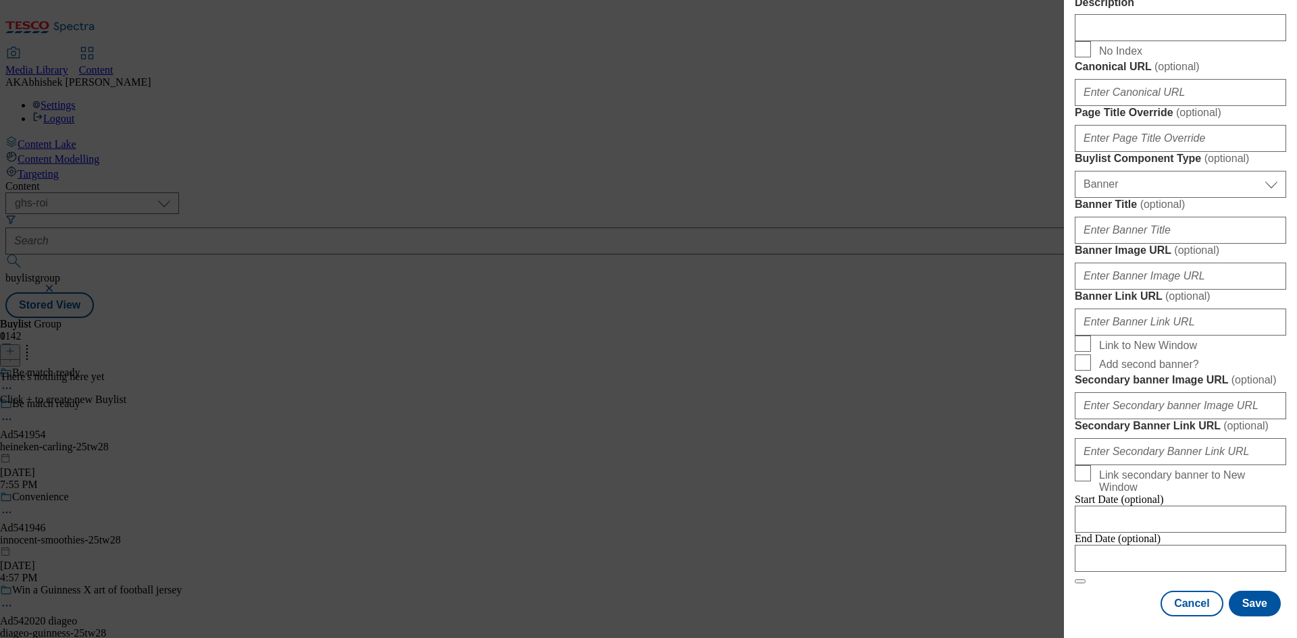
scroll to position [1267, 0]
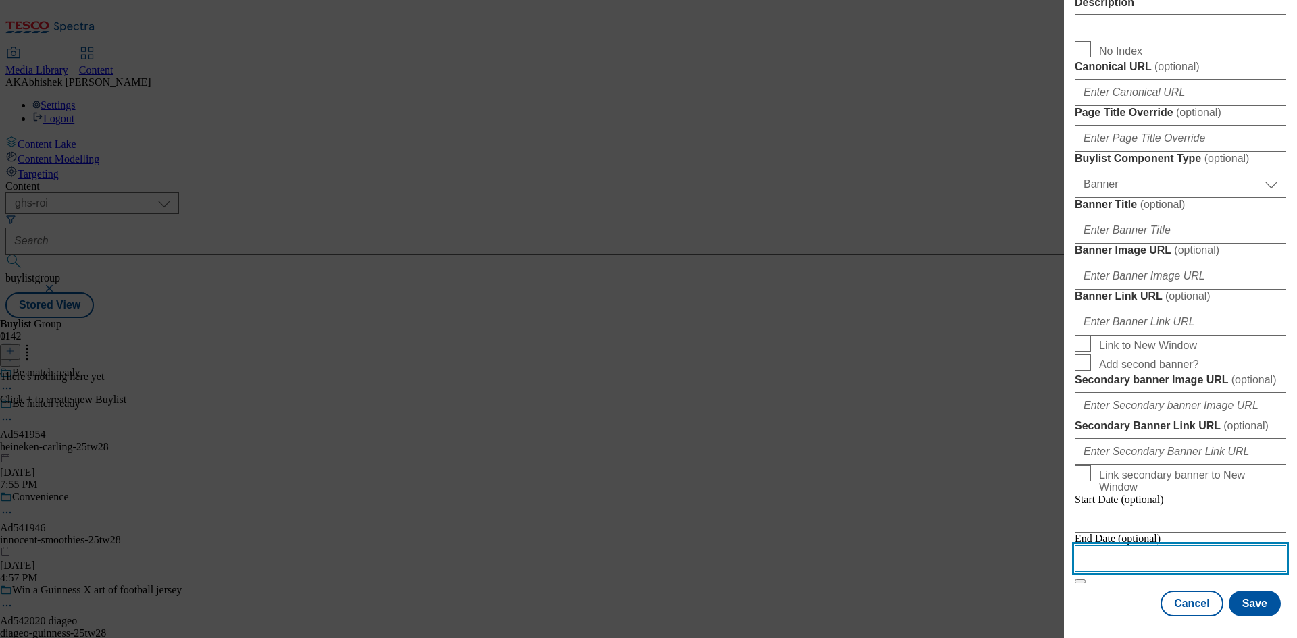
click at [1209, 548] on input "Modal" at bounding box center [1180, 558] width 211 height 27
select select "2025"
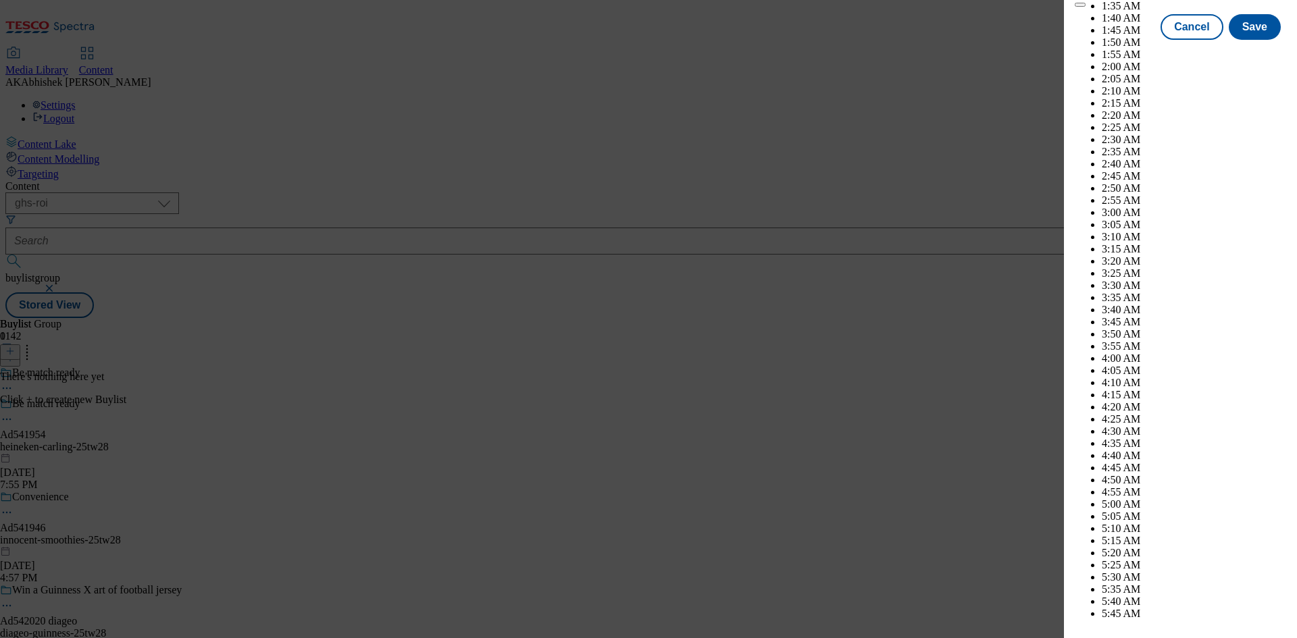
scroll to position [5968, 0]
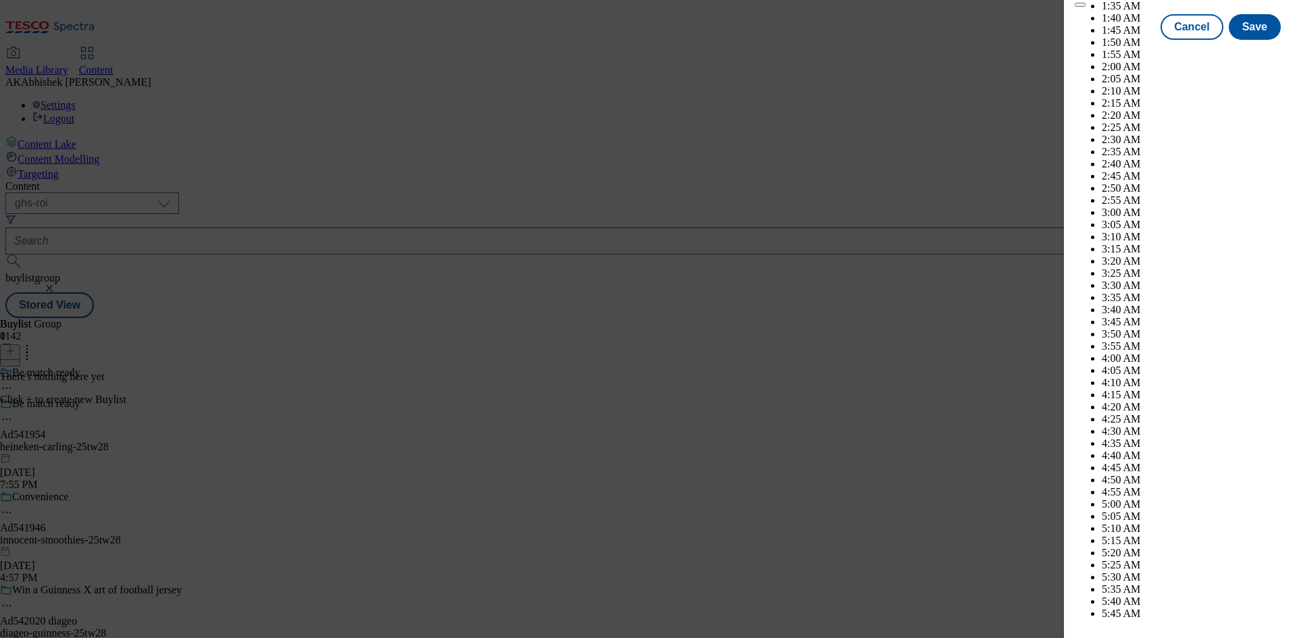
select select "December"
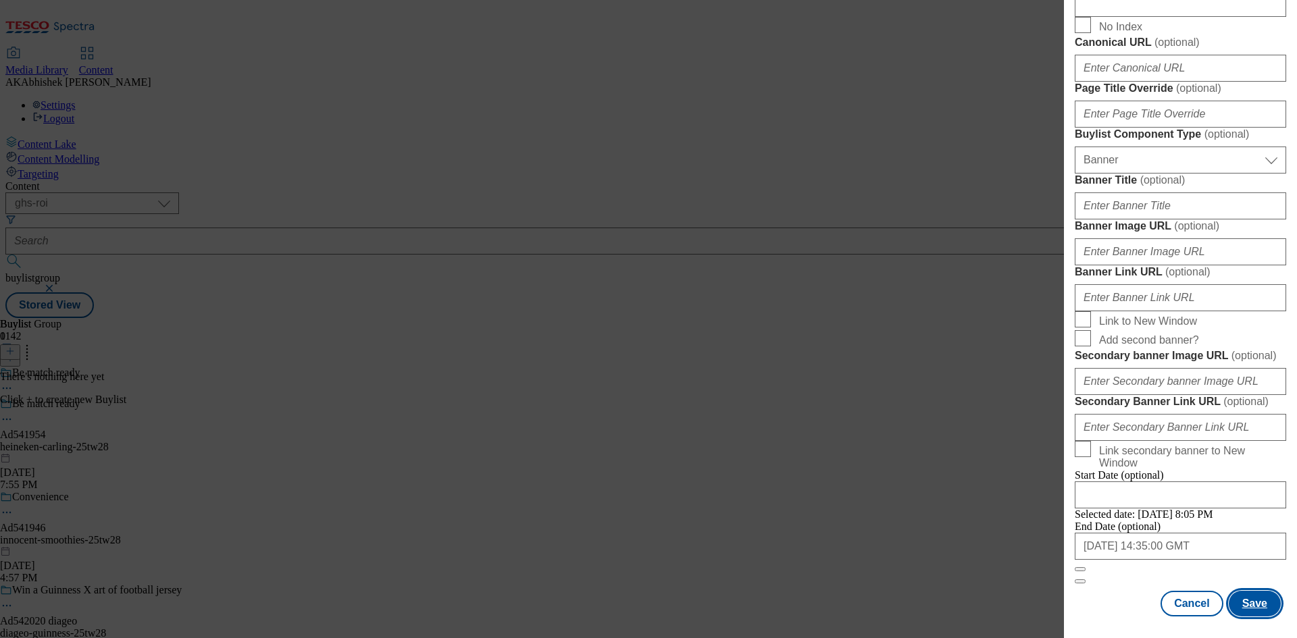
click at [1245, 605] on button "Save" at bounding box center [1255, 604] width 52 height 26
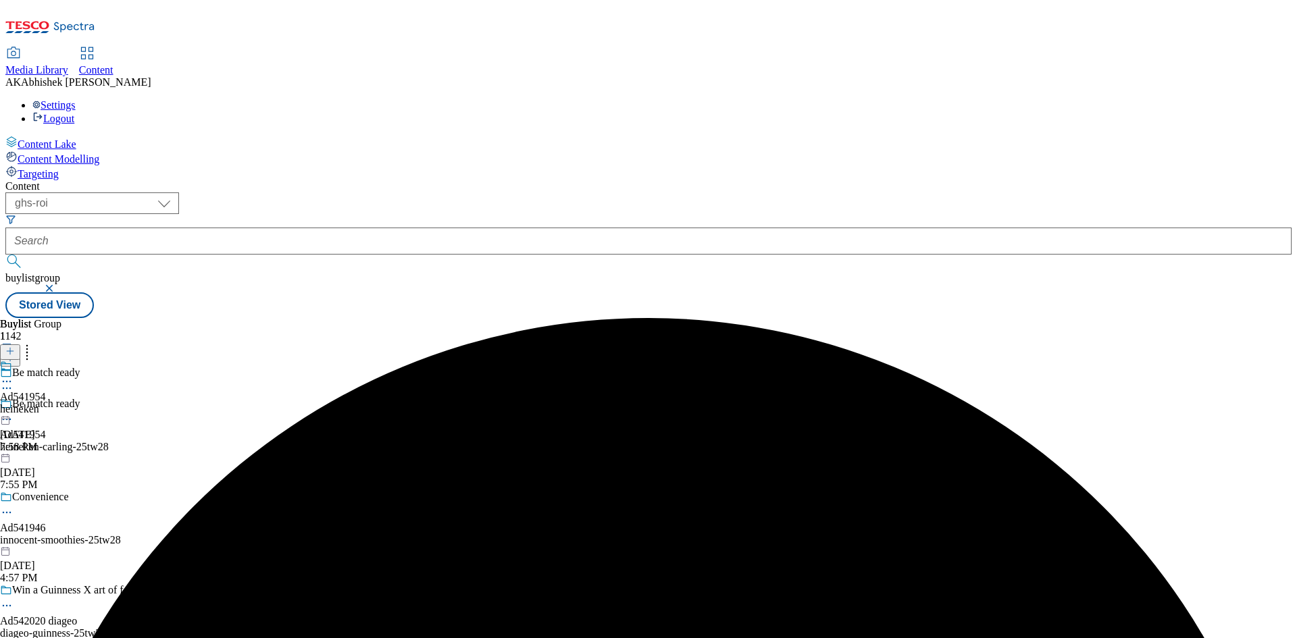
click at [46, 360] on div "Ad541954 heineken [DATE] 7:58 PM" at bounding box center [23, 406] width 46 height 93
click at [15, 347] on icon at bounding box center [9, 351] width 9 height 9
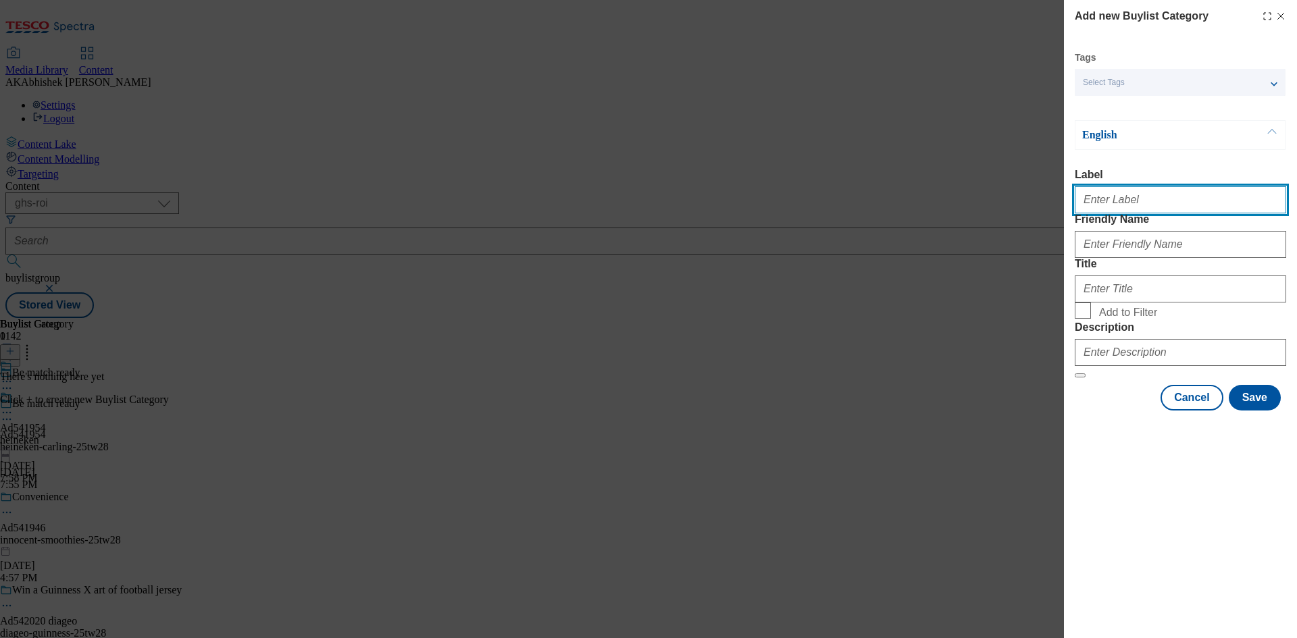
click at [1105, 209] on input "Label" at bounding box center [1180, 199] width 211 height 27
paste input "541954"
type input "Ad541954"
click at [1109, 258] on div "Modal" at bounding box center [1180, 242] width 211 height 32
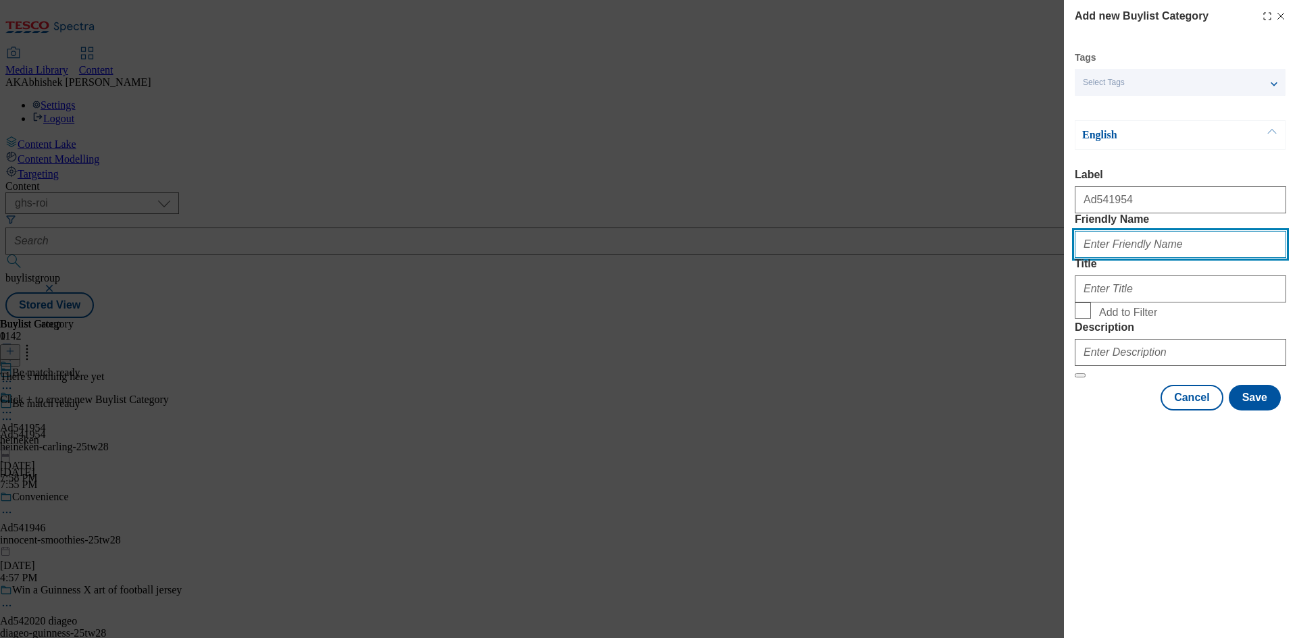
click at [1109, 258] on input "Friendly Name" at bounding box center [1180, 244] width 211 height 27
paste input "heineken-carling"
type input "heineken-carling"
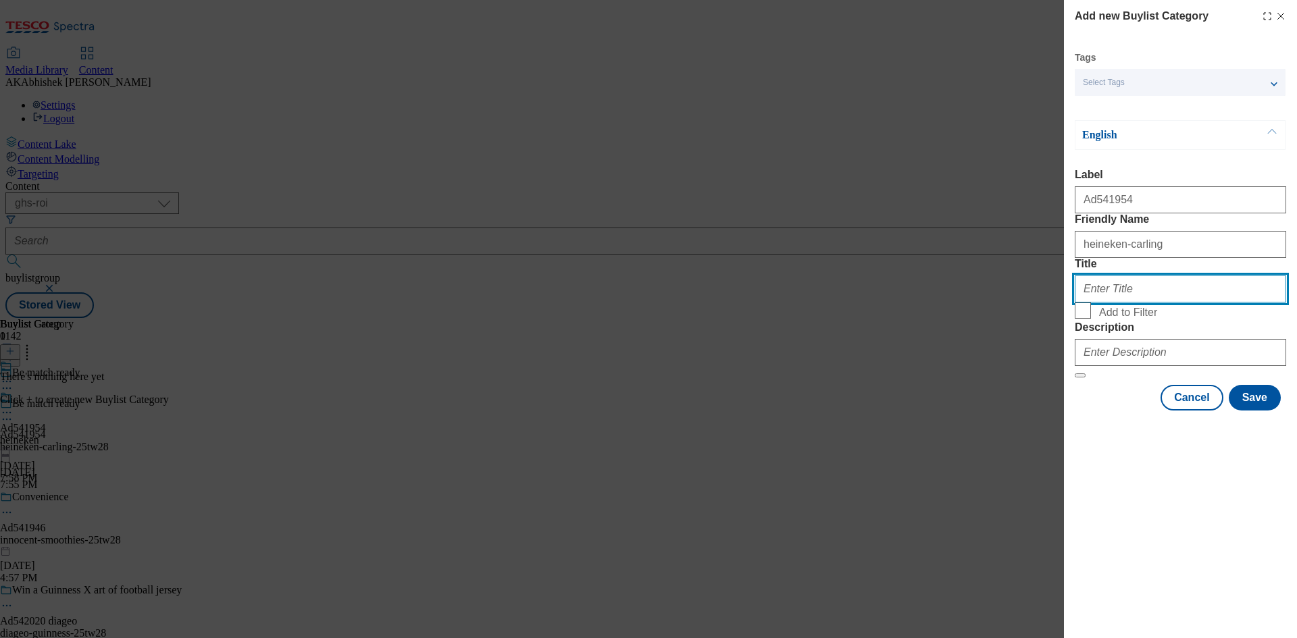
click at [1153, 303] on input "Title" at bounding box center [1180, 289] width 211 height 27
paste input "Heineken"
type input "Heineken"
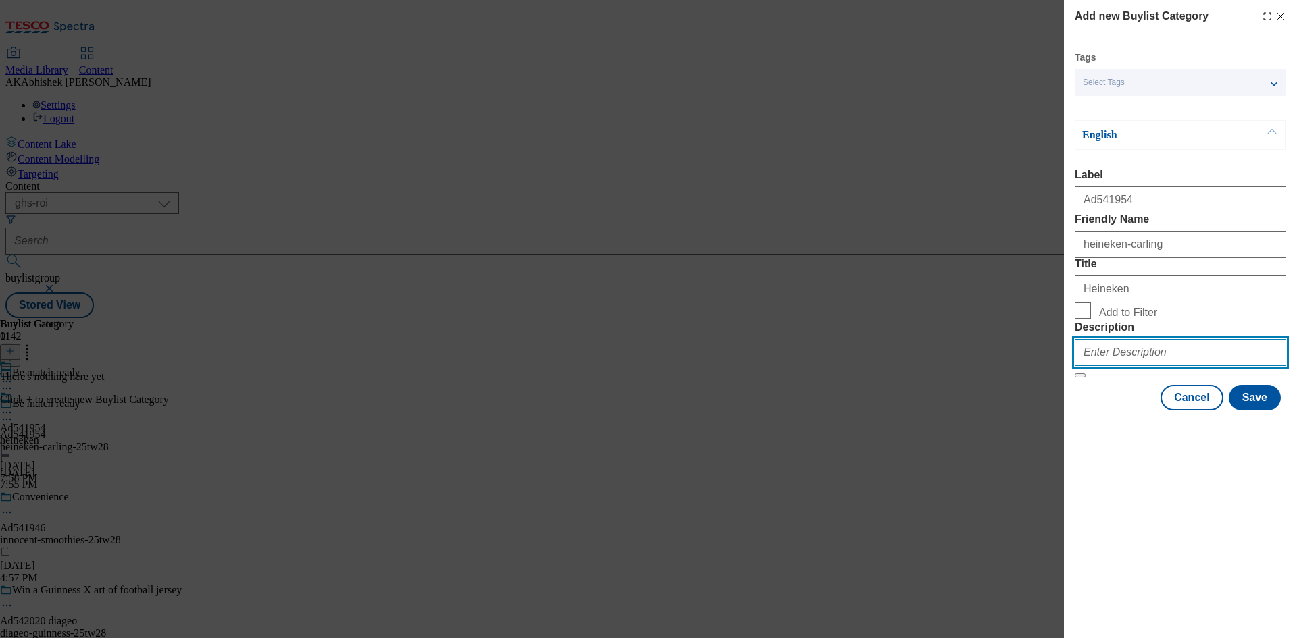
click at [1134, 366] on input "Description" at bounding box center [1180, 352] width 211 height 27
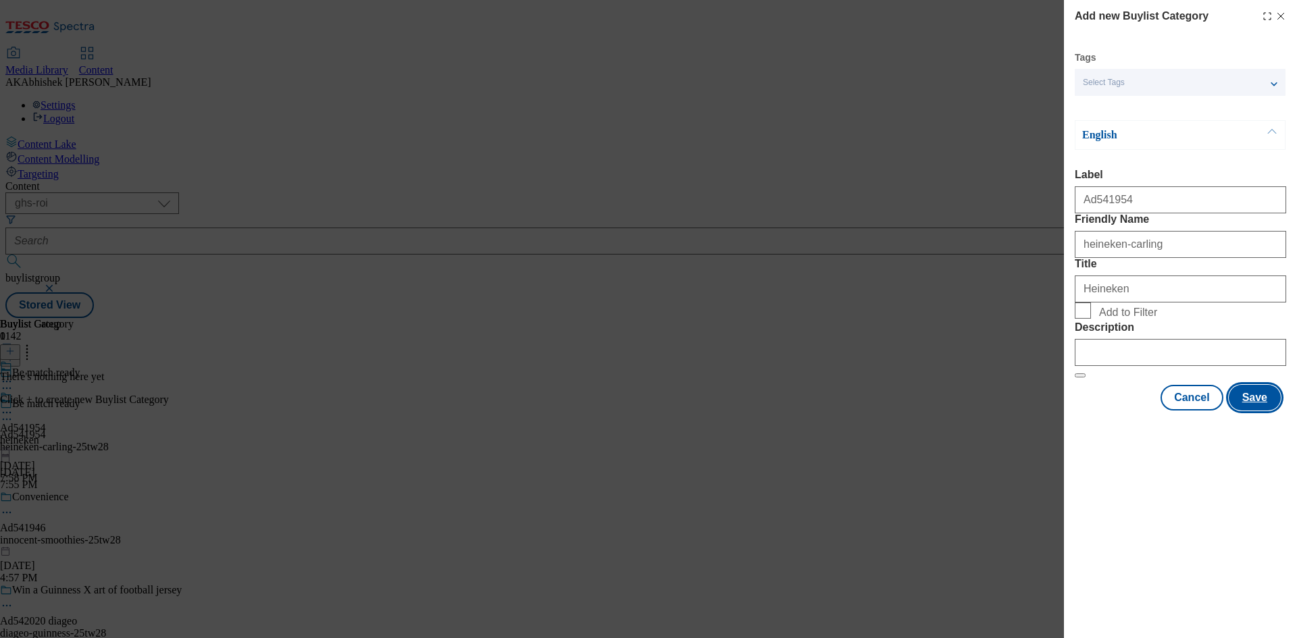
click at [1259, 411] on button "Save" at bounding box center [1255, 398] width 52 height 26
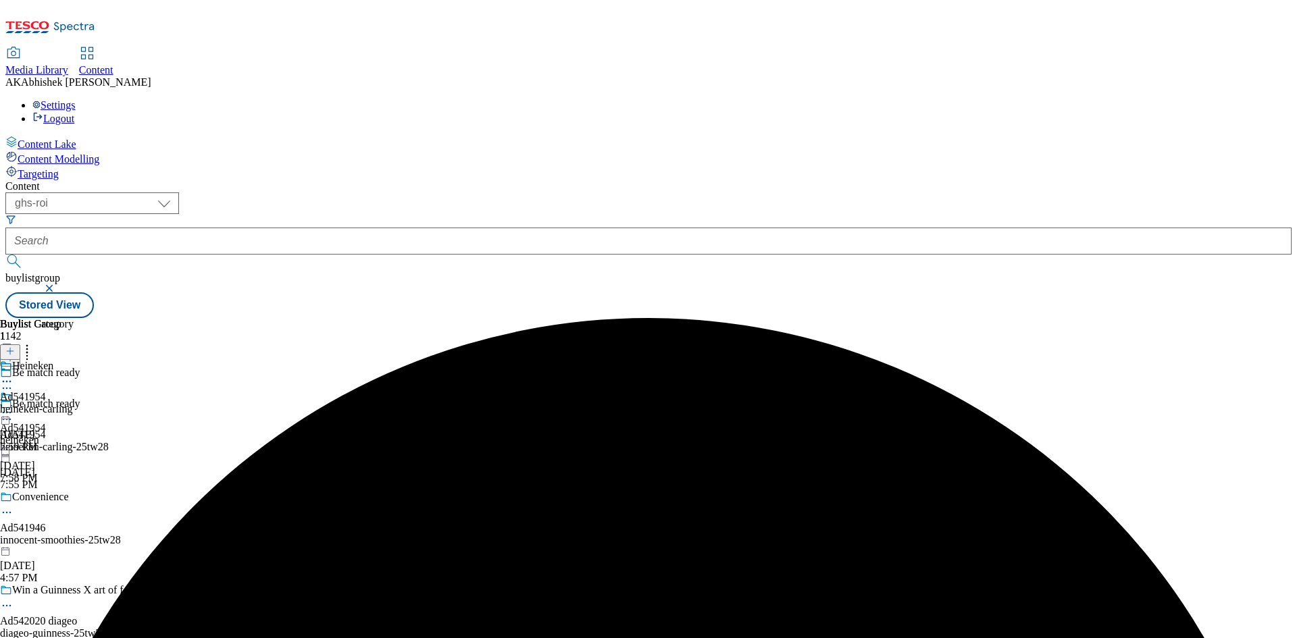
click at [74, 403] on div "heineken-carling" at bounding box center [37, 409] width 74 height 12
click at [15, 347] on icon at bounding box center [9, 351] width 9 height 9
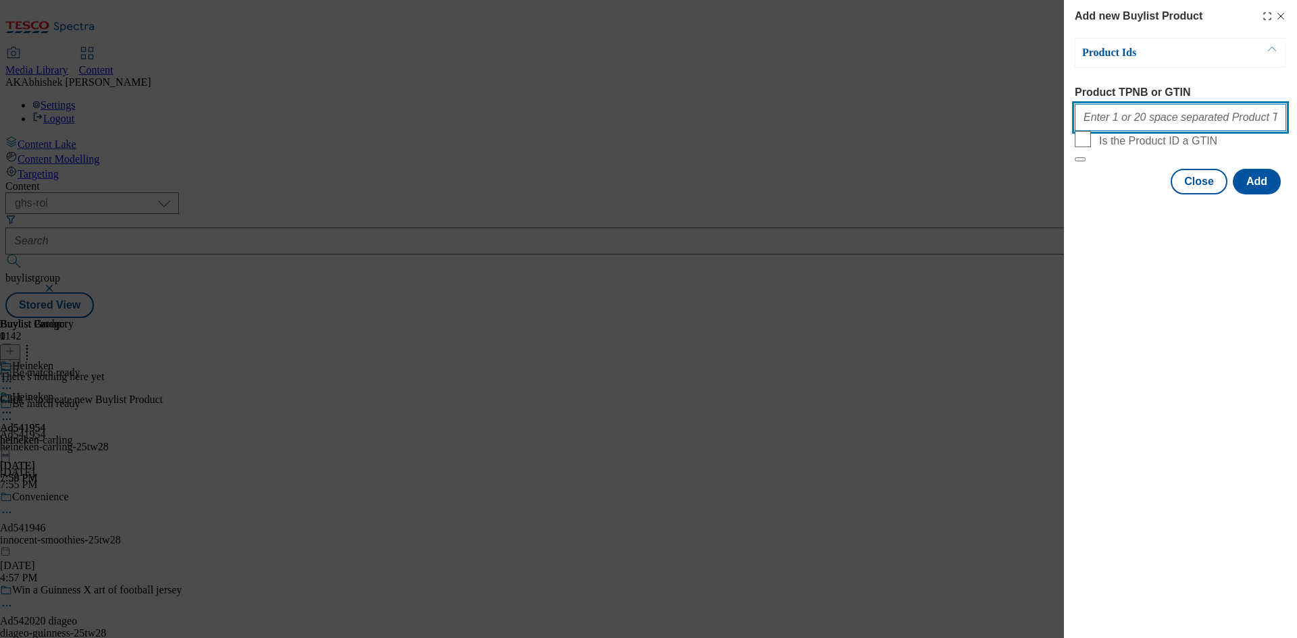
click at [1182, 113] on input "Product TPNB or GTIN" at bounding box center [1180, 117] width 211 height 27
paste input "Heineken"
paste input "92814297 92596916 91712851 91712851 89973054 65817317 64602596"
type input "92814297 92596916 91712851 91712851 89973054 65817317 64602596"
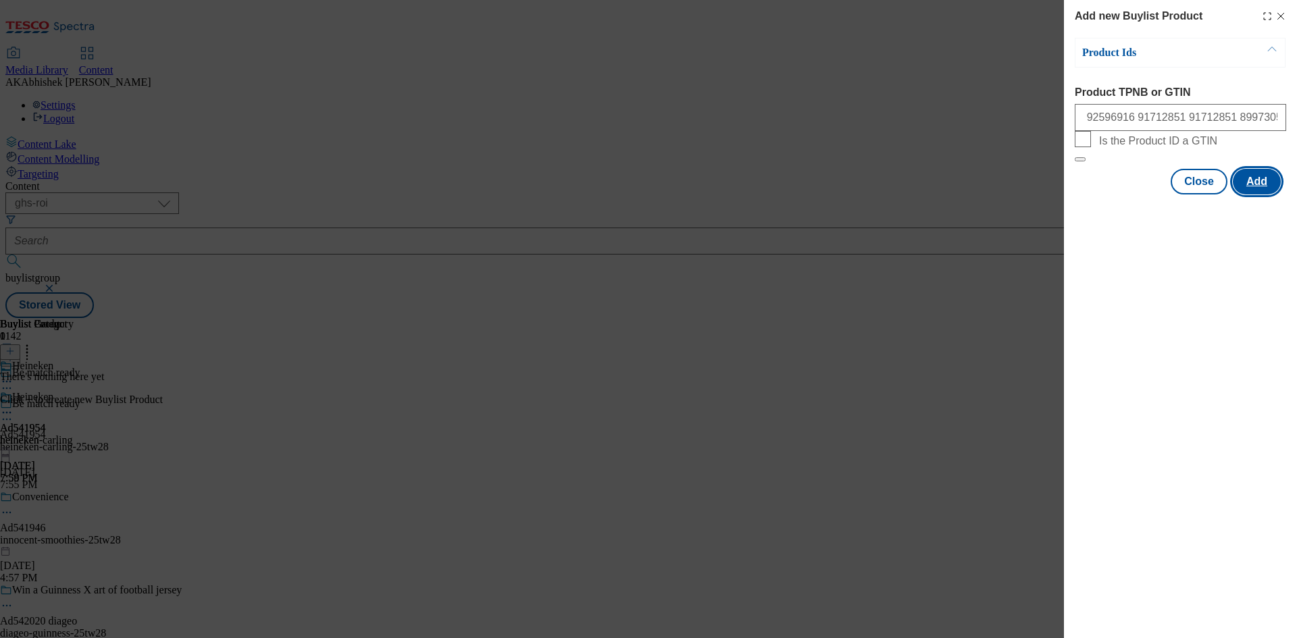
click at [1268, 195] on button "Add" at bounding box center [1257, 182] width 48 height 26
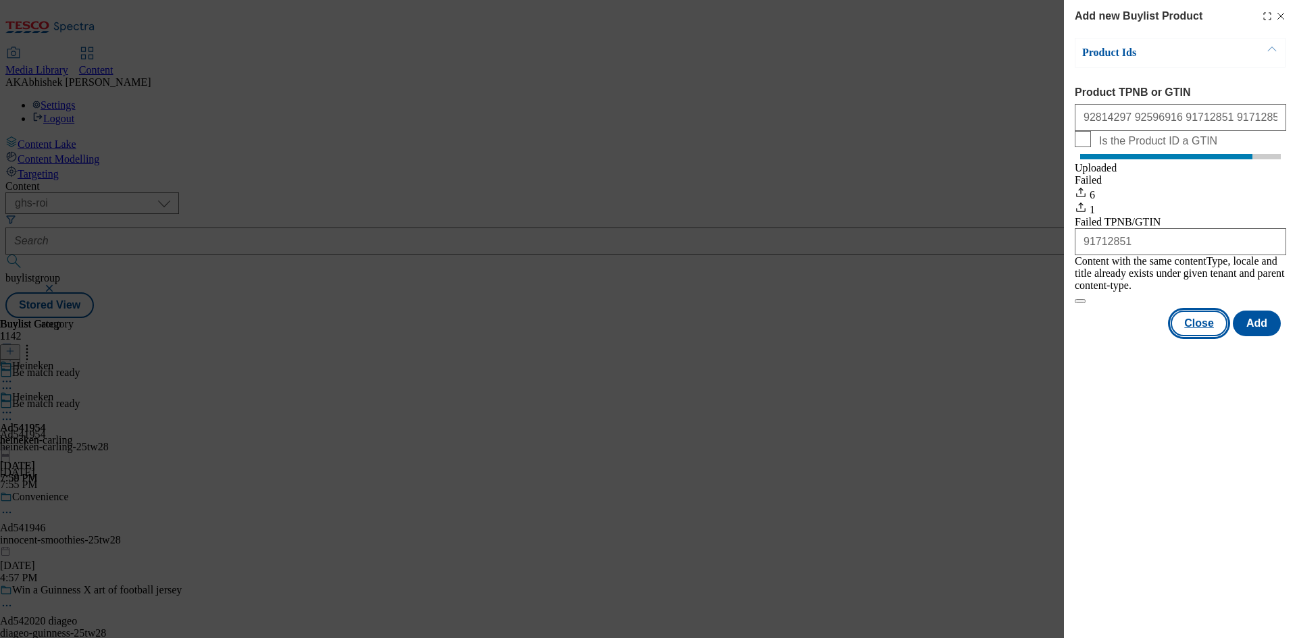
click at [1213, 327] on button "Close" at bounding box center [1199, 324] width 57 height 26
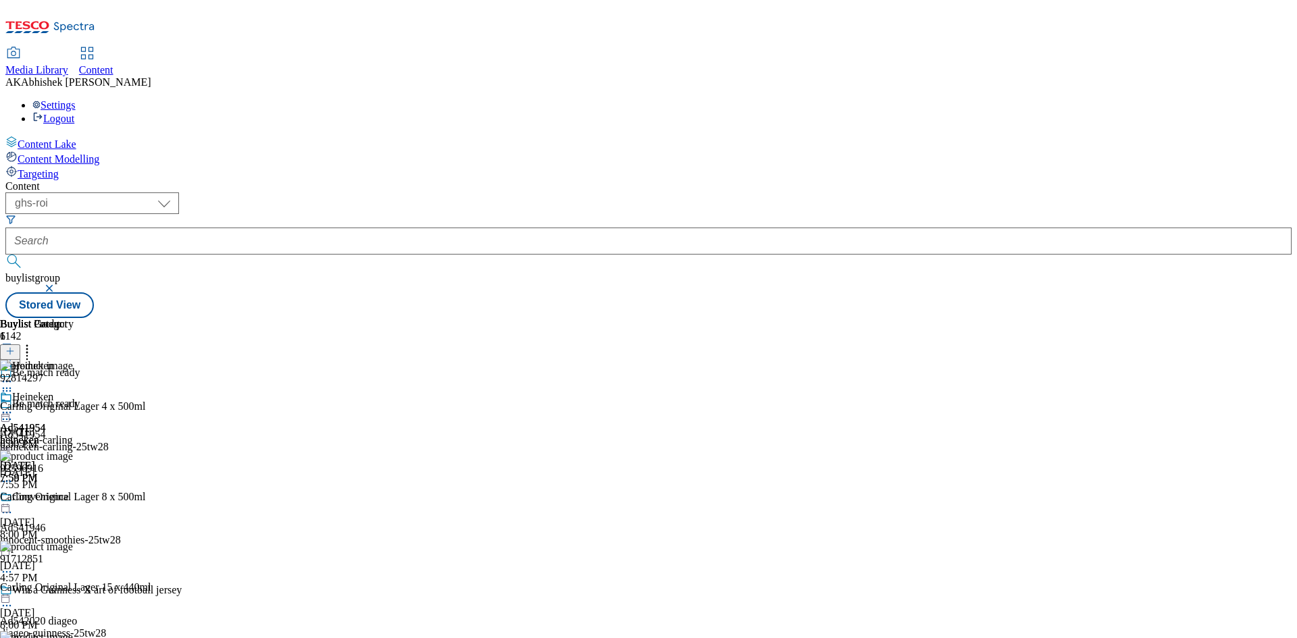
click at [14, 406] on icon at bounding box center [7, 413] width 14 height 14
click at [74, 499] on span "Preview" at bounding box center [58, 504] width 32 height 10
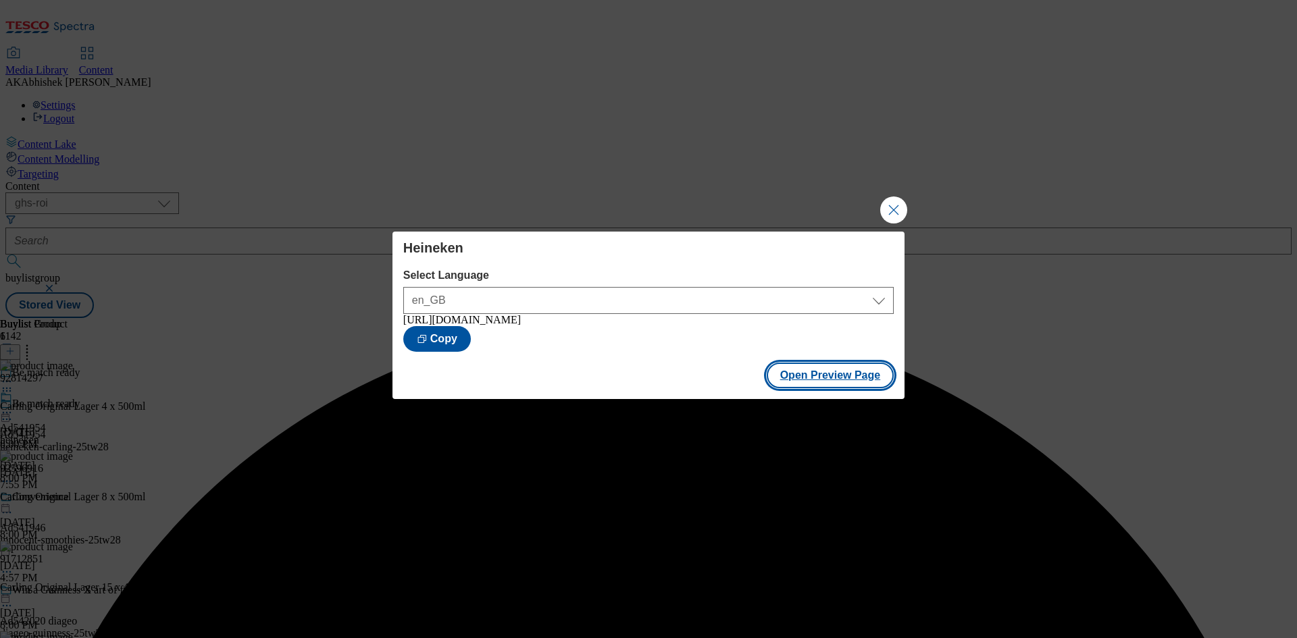
click at [826, 384] on button "Open Preview Page" at bounding box center [831, 376] width 128 height 26
click at [901, 206] on button "Close Modal" at bounding box center [893, 210] width 27 height 27
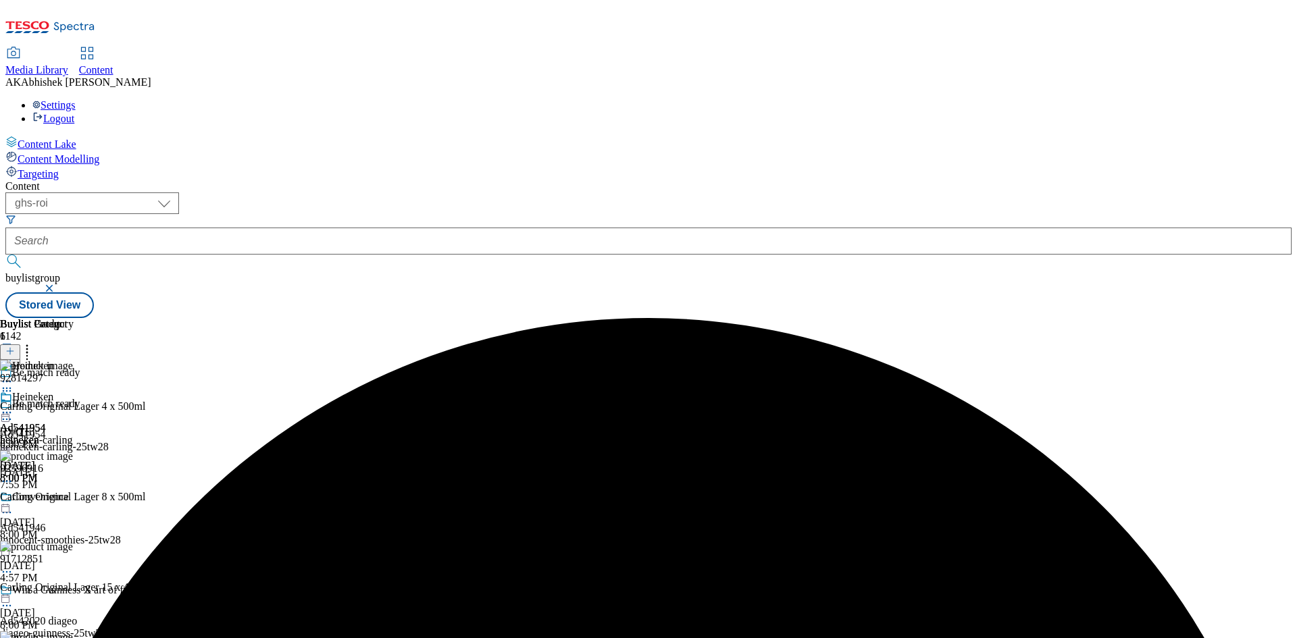
click at [14, 406] on icon at bounding box center [7, 413] width 14 height 14
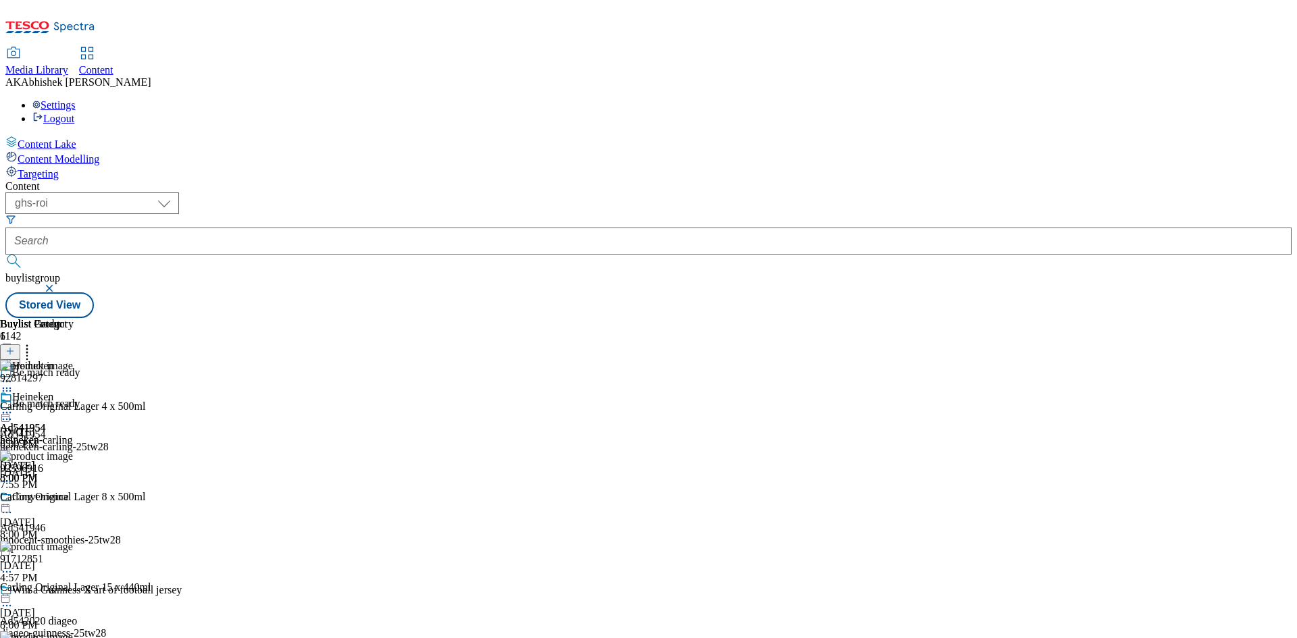
click at [278, 413] on div at bounding box center [139, 421] width 278 height 16
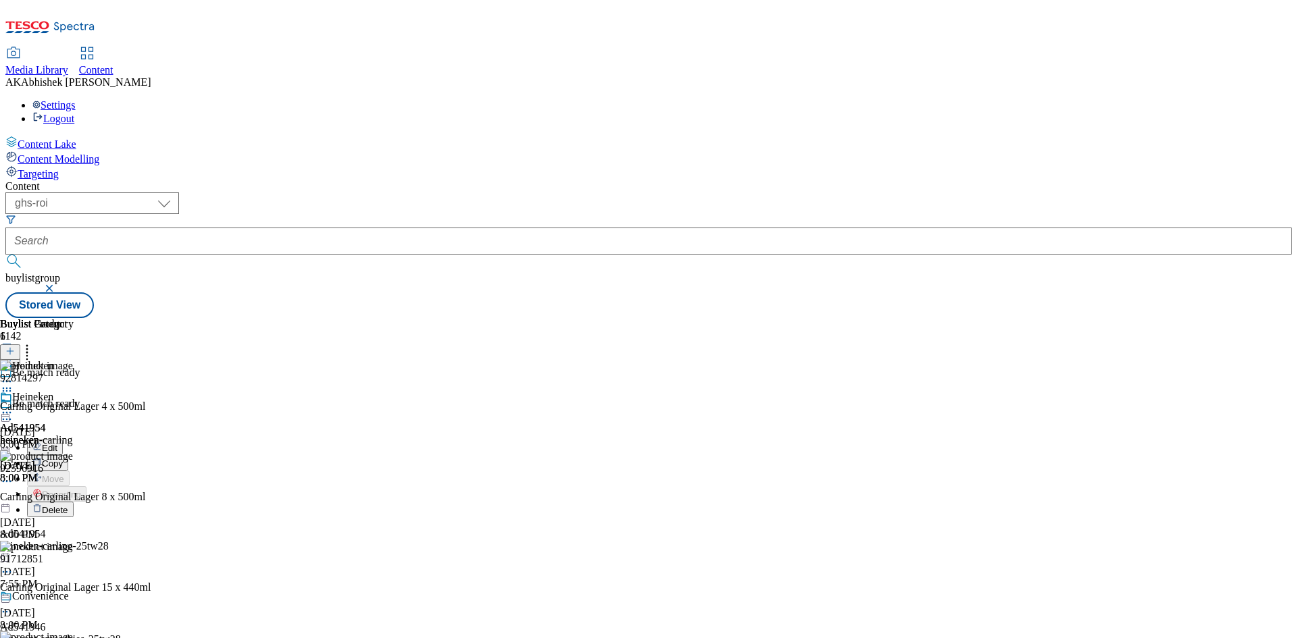
click at [63, 440] on button "Edit" at bounding box center [45, 448] width 36 height 16
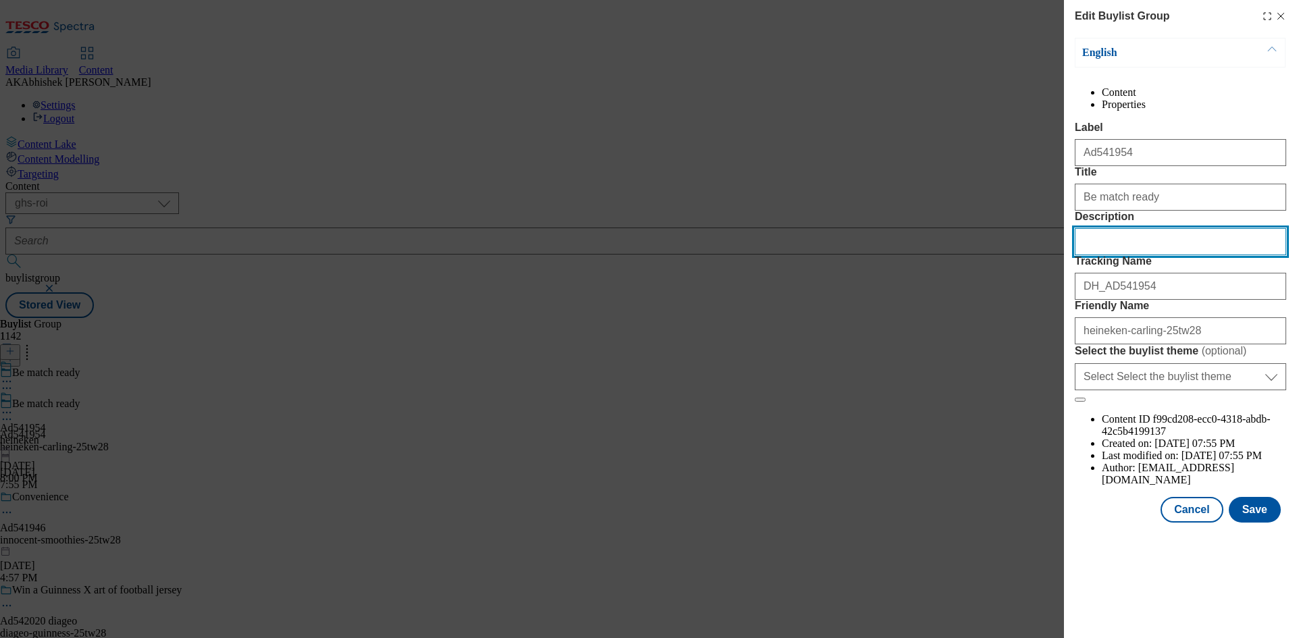
click at [1128, 255] on input "Description" at bounding box center [1180, 241] width 211 height 27
paste input "CARLING Original Lager 4x500ml"
type input "CARLING Original Lager 4x500ml"
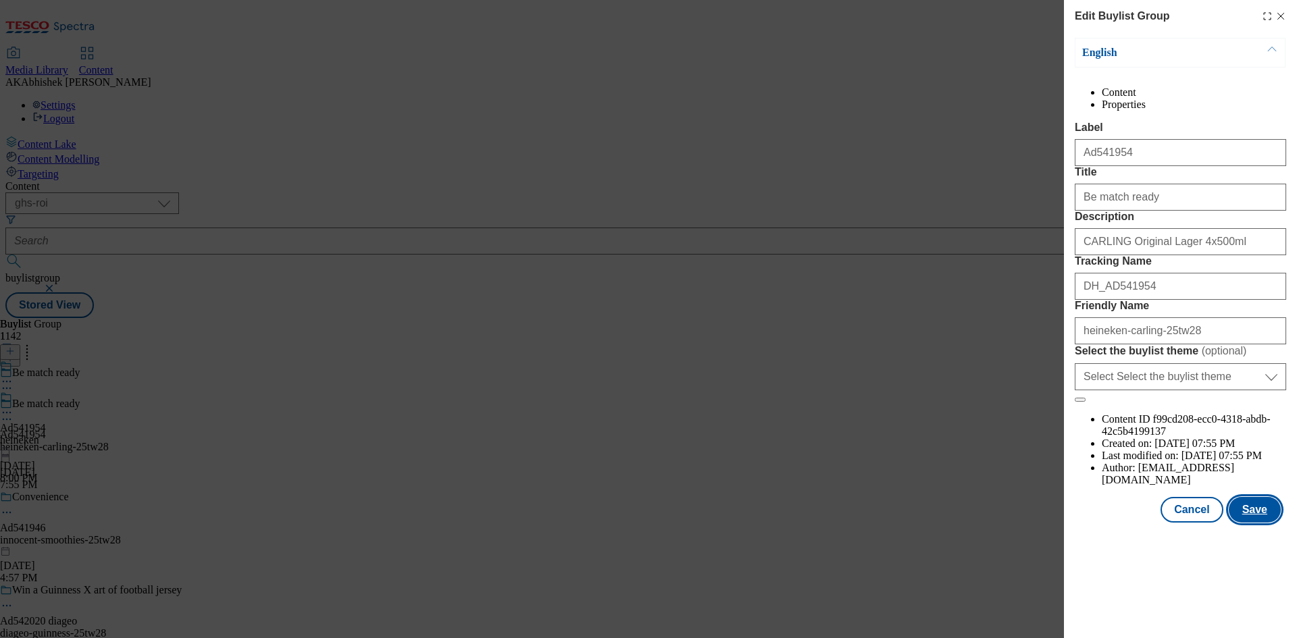
click at [1269, 523] on button "Save" at bounding box center [1255, 510] width 52 height 26
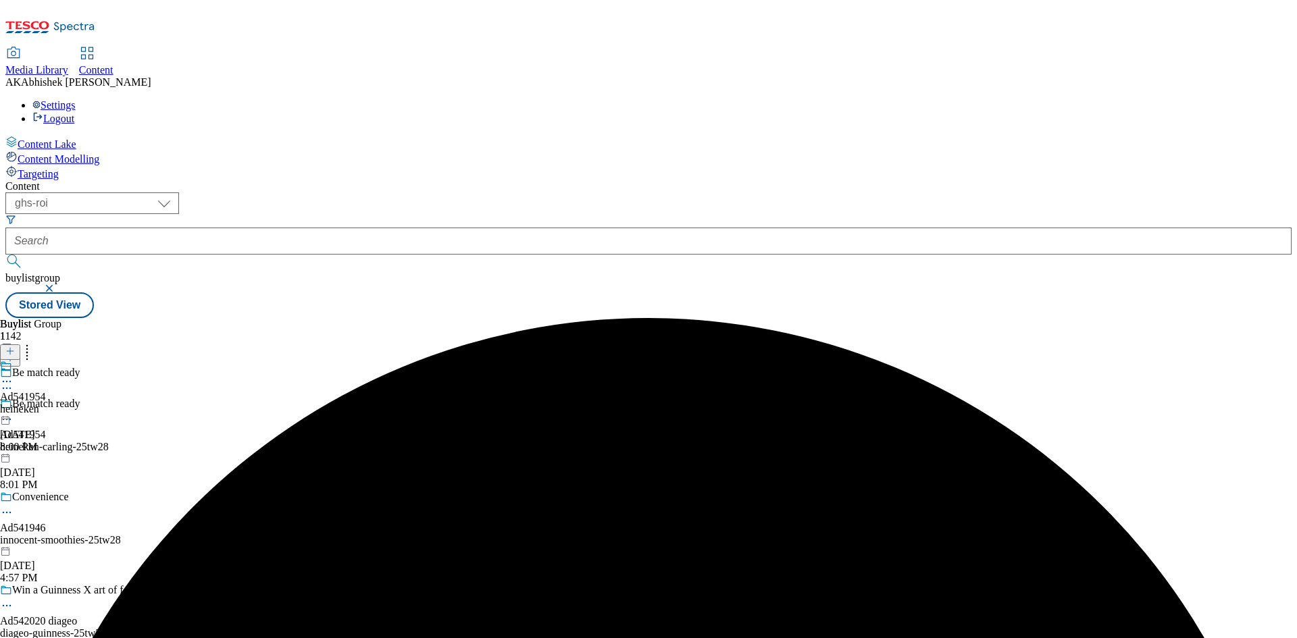
click at [14, 375] on icon at bounding box center [7, 382] width 14 height 14
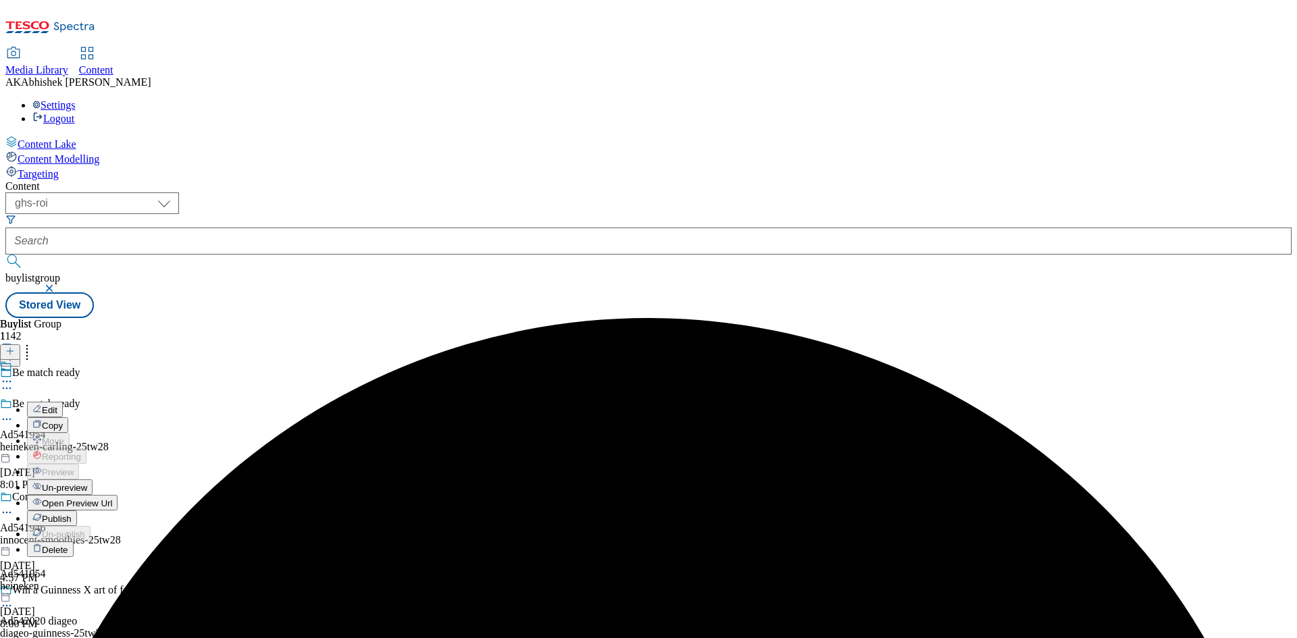
click at [57, 405] on span "Edit" at bounding box center [50, 410] width 16 height 10
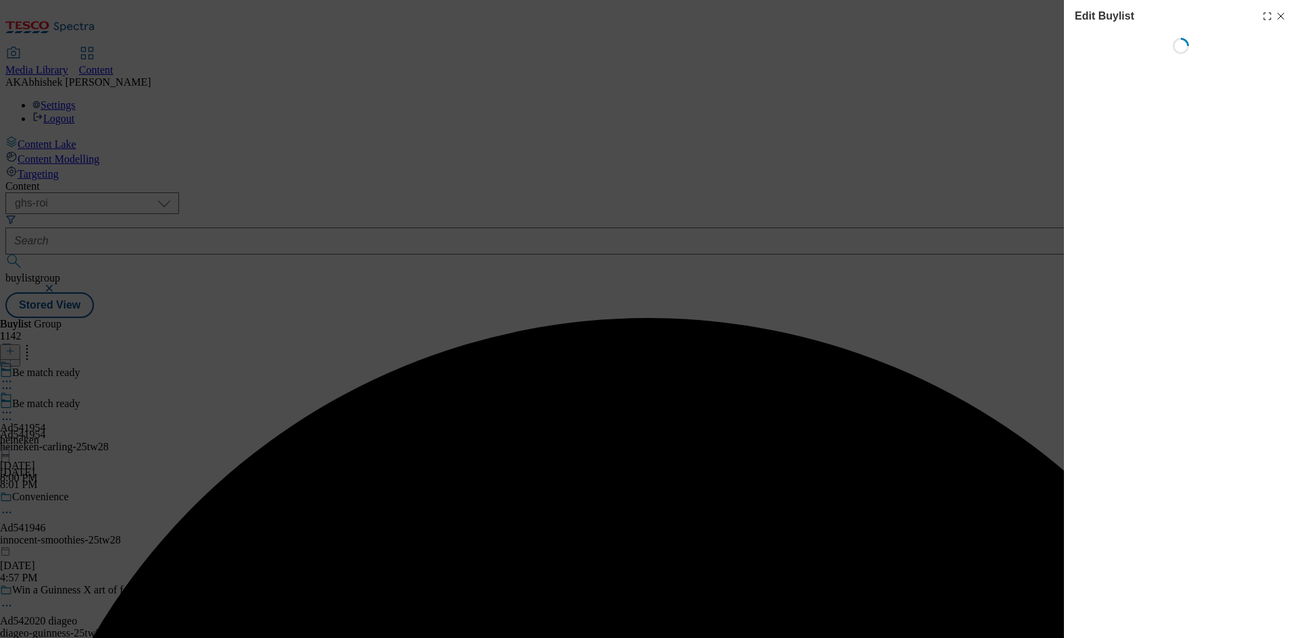
select select "tactical"
select select "supplier funded short term 1-3 weeks"
select select "dunnhumby"
select select "Banner"
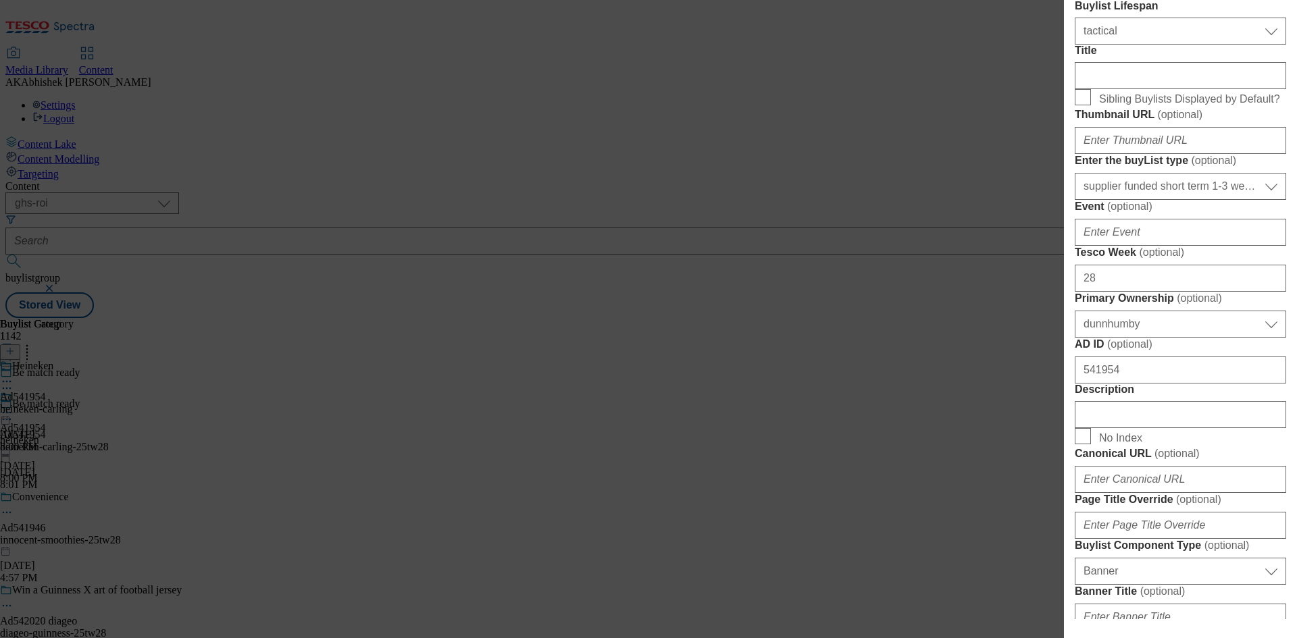
scroll to position [608, 0]
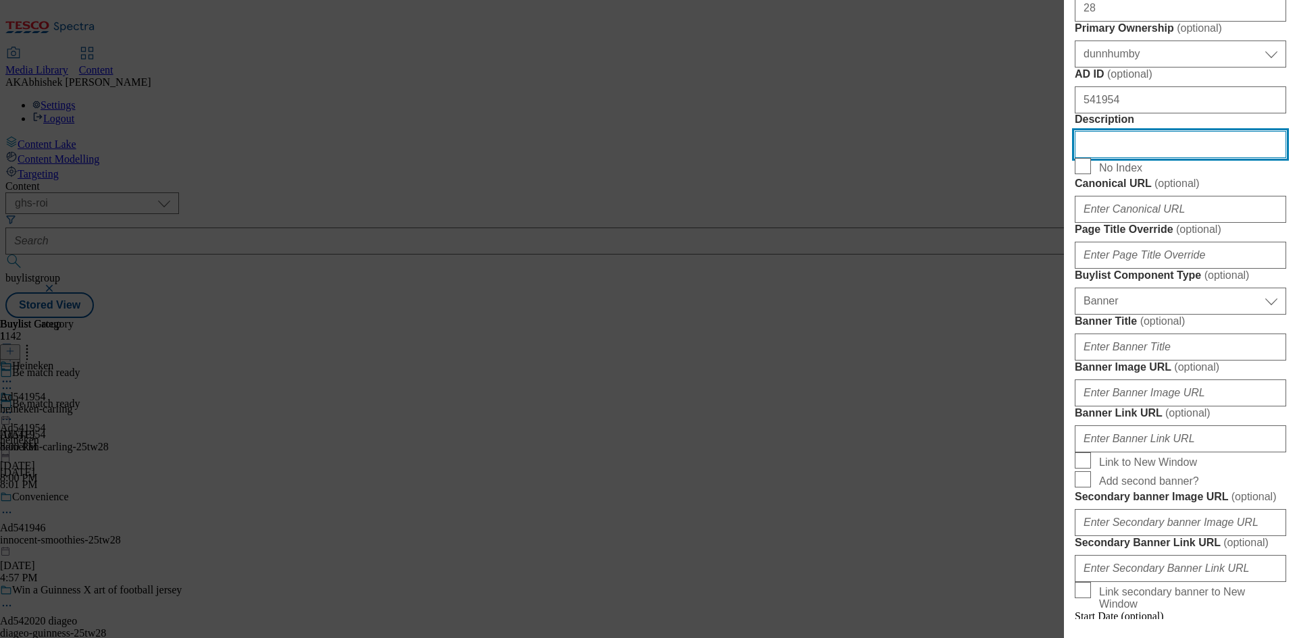
drag, startPoint x: 1168, startPoint y: 435, endPoint x: 1175, endPoint y: 436, distance: 7.5
click at [1168, 158] on input "Description" at bounding box center [1180, 144] width 211 height 27
paste input "CARLING Original Lager 4x500ml"
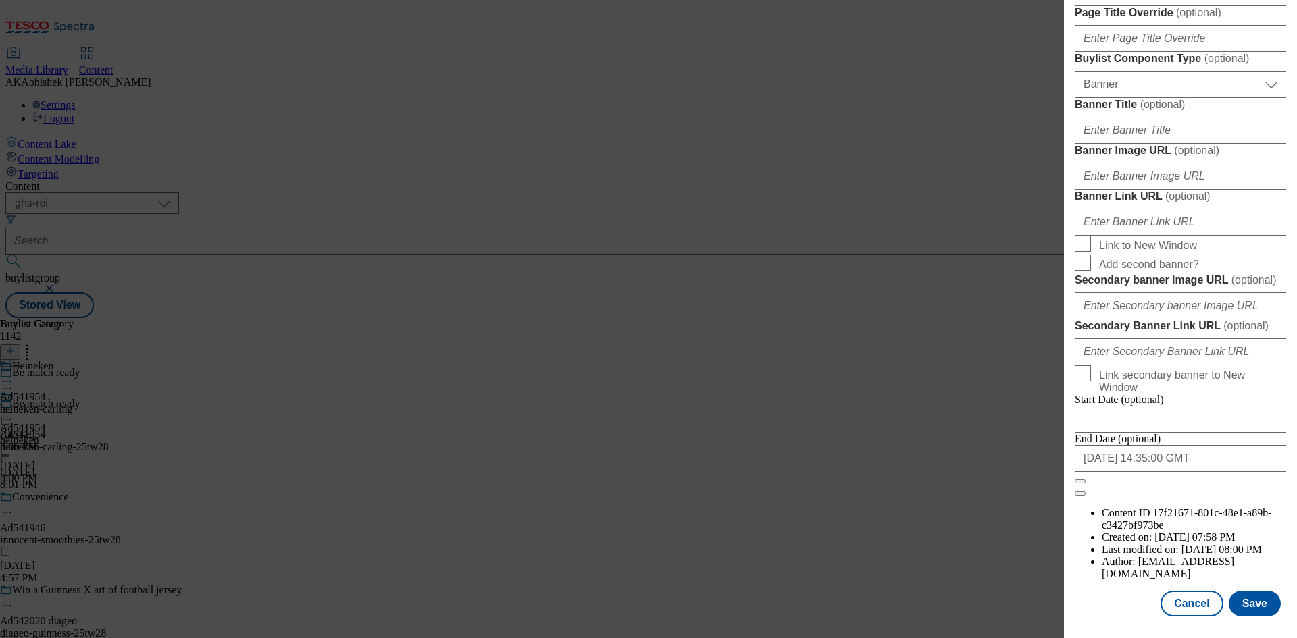
scroll to position [1327, 0]
type input "CARLING Original Lager 4x500ml"
click at [1250, 603] on button "Save" at bounding box center [1255, 604] width 52 height 26
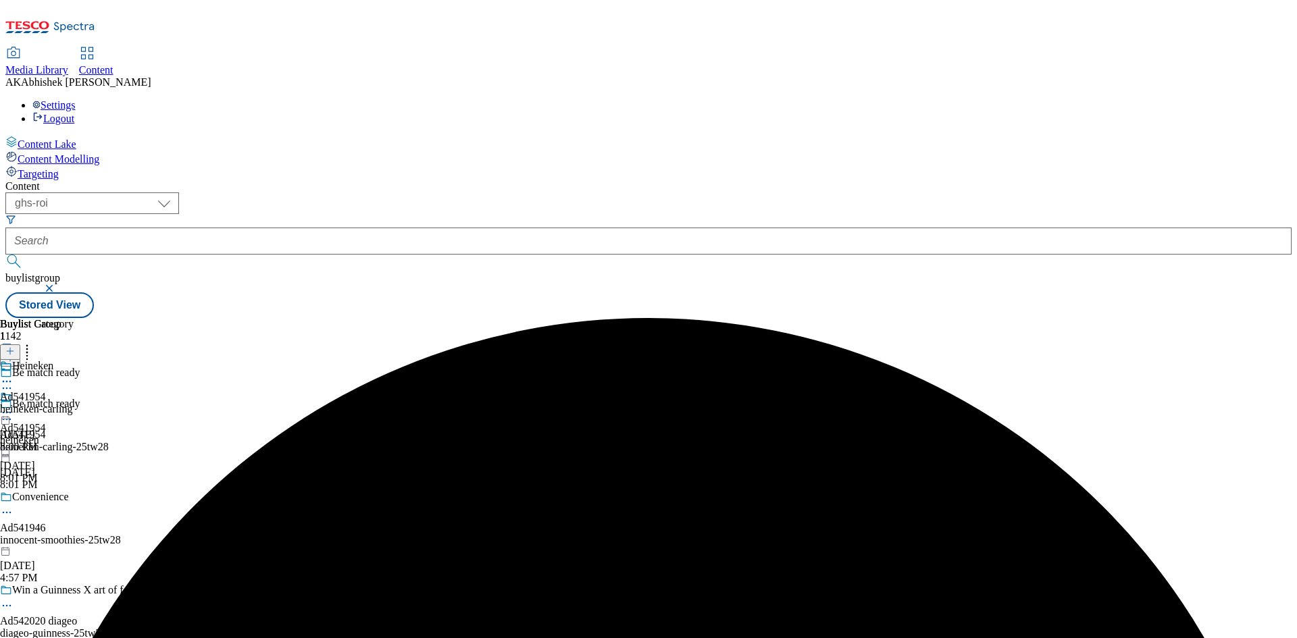
click at [14, 375] on icon at bounding box center [7, 382] width 14 height 14
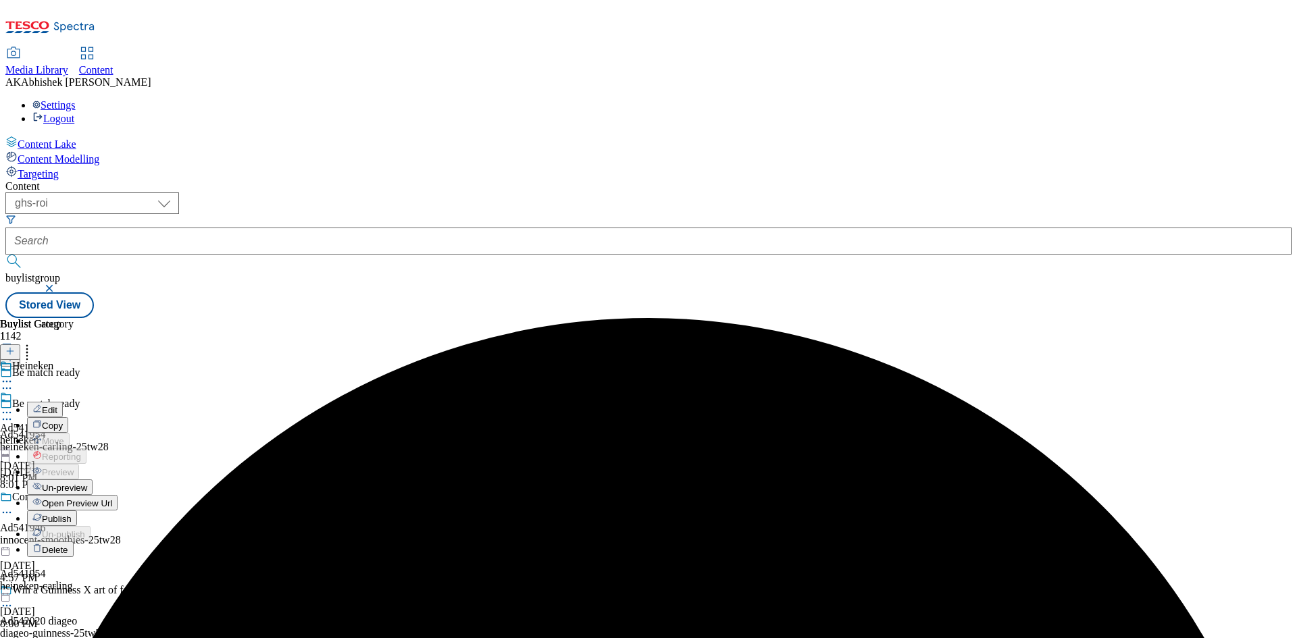
click at [63, 402] on button "Edit" at bounding box center [45, 410] width 36 height 16
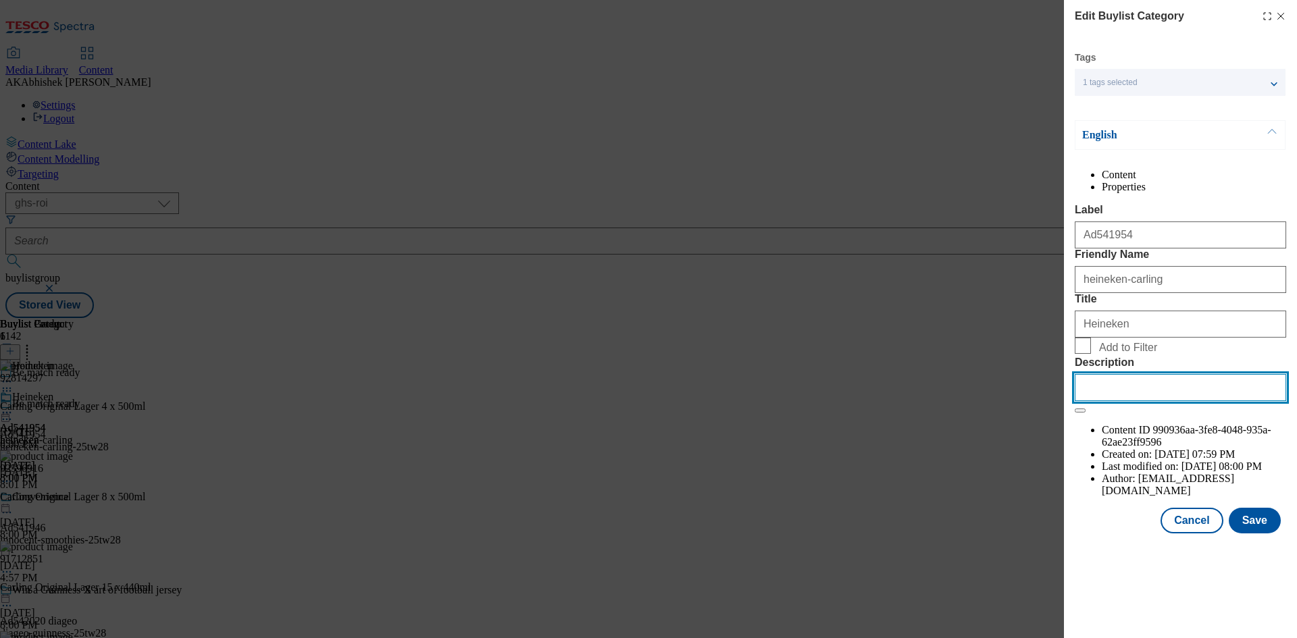
click at [1172, 401] on input "Description" at bounding box center [1180, 387] width 211 height 27
paste input "CARLING Original Lager 4x500ml"
type input "CARLING Original Lager 4x500ml"
click at [1270, 534] on button "Save" at bounding box center [1255, 521] width 52 height 26
